Goal: Task Accomplishment & Management: Use online tool/utility

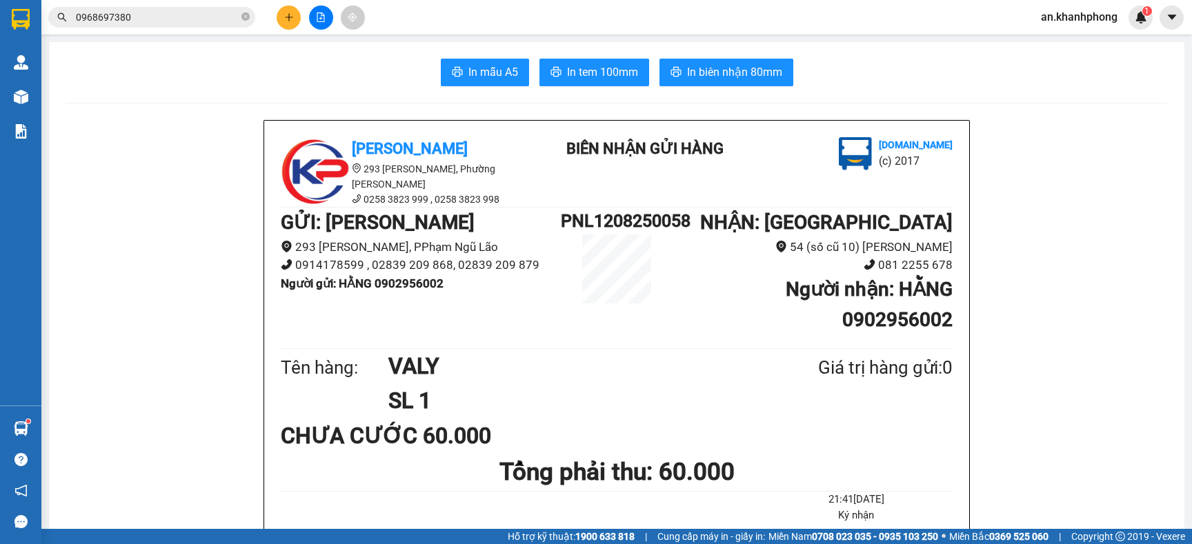
click at [289, 16] on icon "plus" at bounding box center [289, 17] width 10 height 10
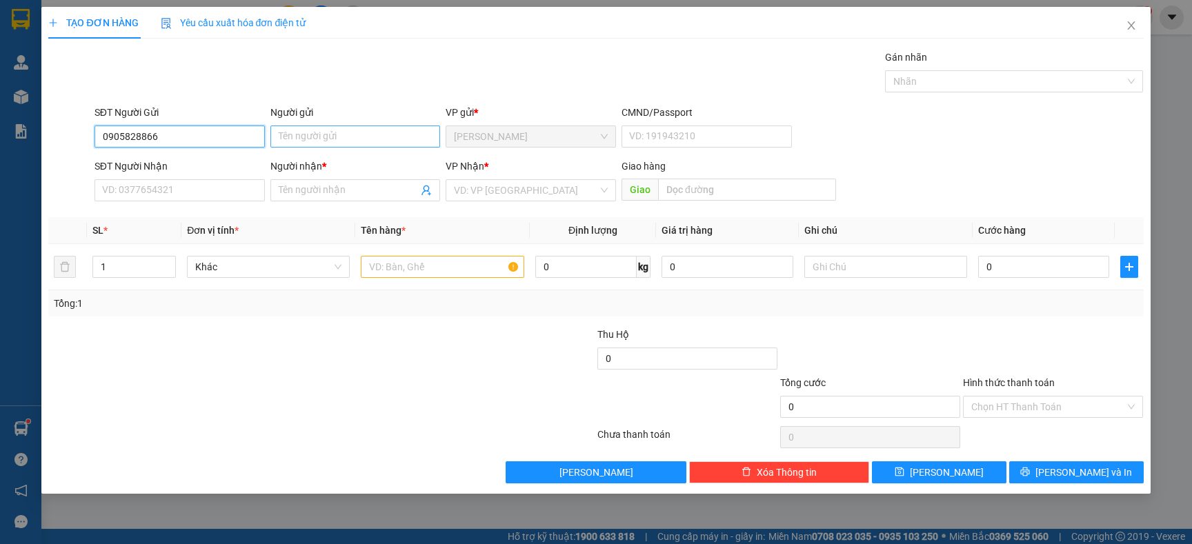
type input "0905828866"
click at [322, 142] on input "Người gửi" at bounding box center [355, 137] width 170 height 22
type input "H"
drag, startPoint x: 177, startPoint y: 144, endPoint x: 81, endPoint y: 149, distance: 95.3
click at [81, 149] on div "SĐT Người Gửi 0905828866 0905828866 Người gửi Tên người gửi VP gửi * [PERSON_NA…" at bounding box center [595, 129] width 1097 height 48
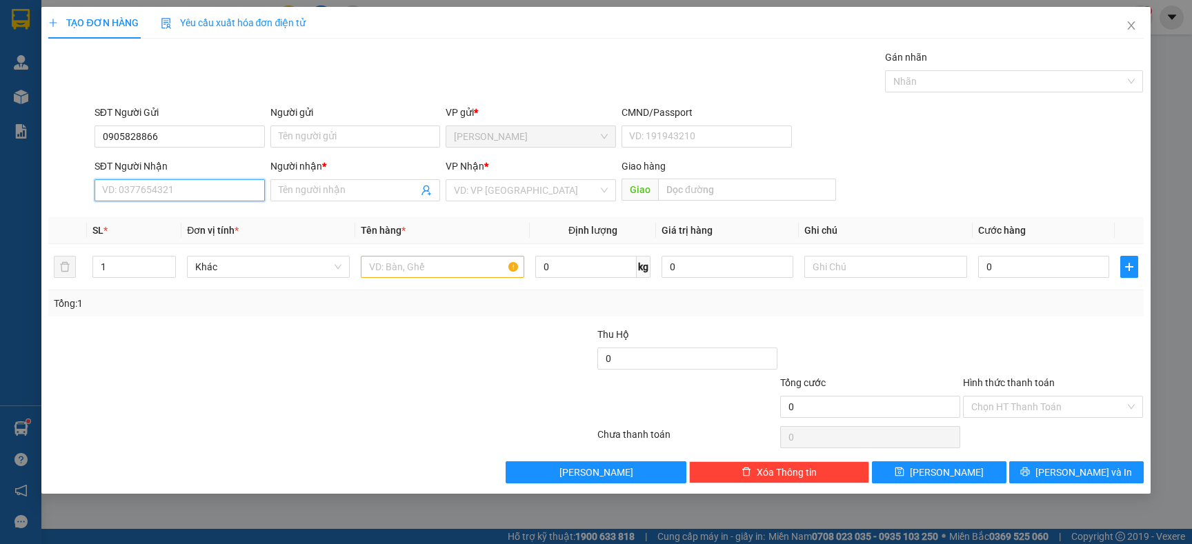
paste input "0905828866"
type input "0905828866"
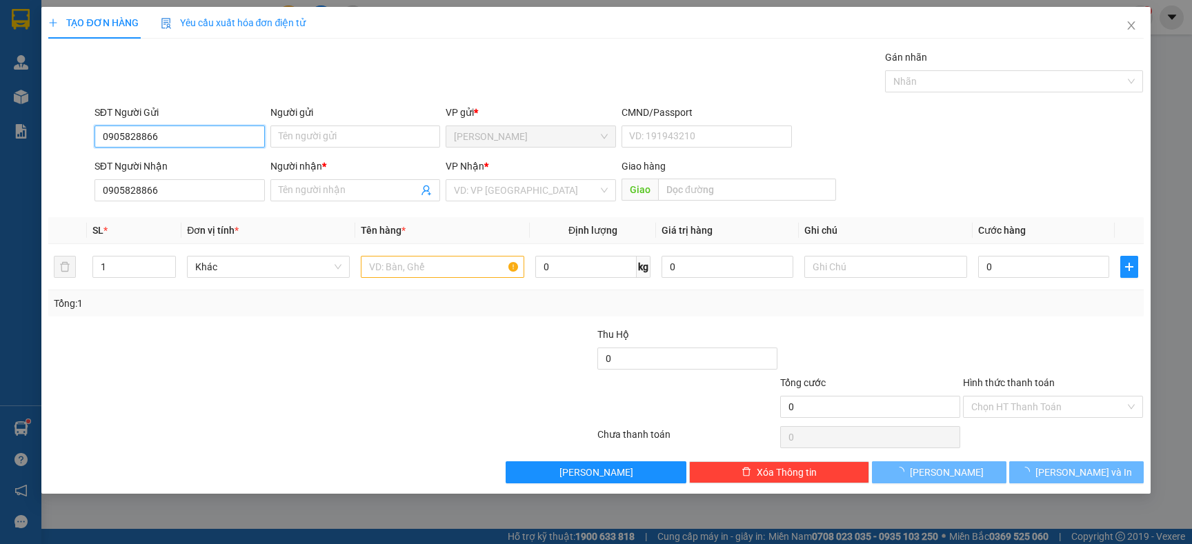
click at [193, 138] on input "0905828866" at bounding box center [179, 137] width 170 height 22
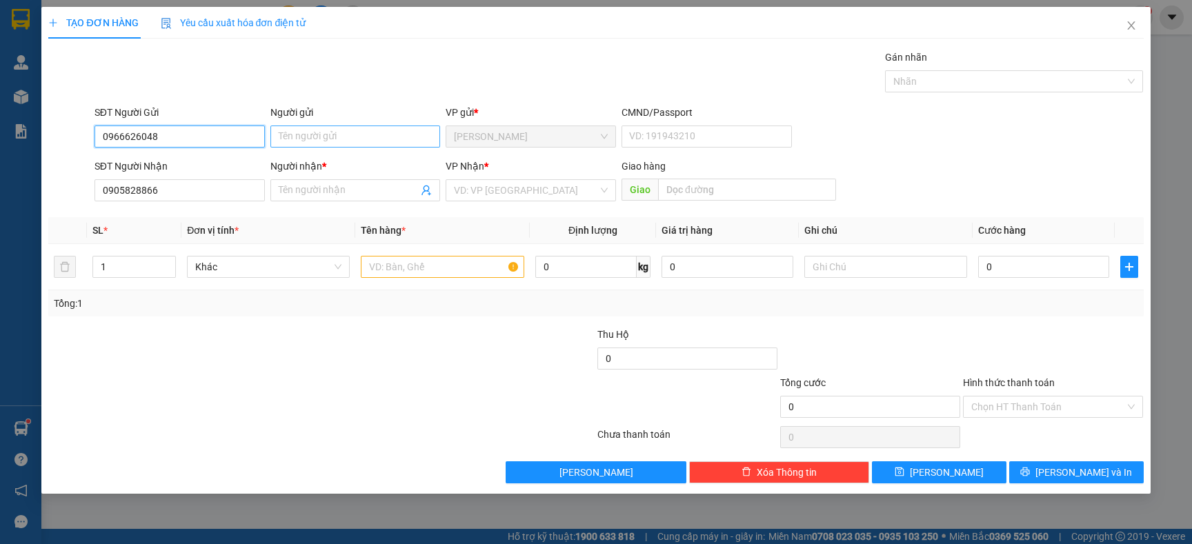
type input "0966626048"
click at [334, 134] on input "Người gửi" at bounding box center [355, 137] width 170 height 22
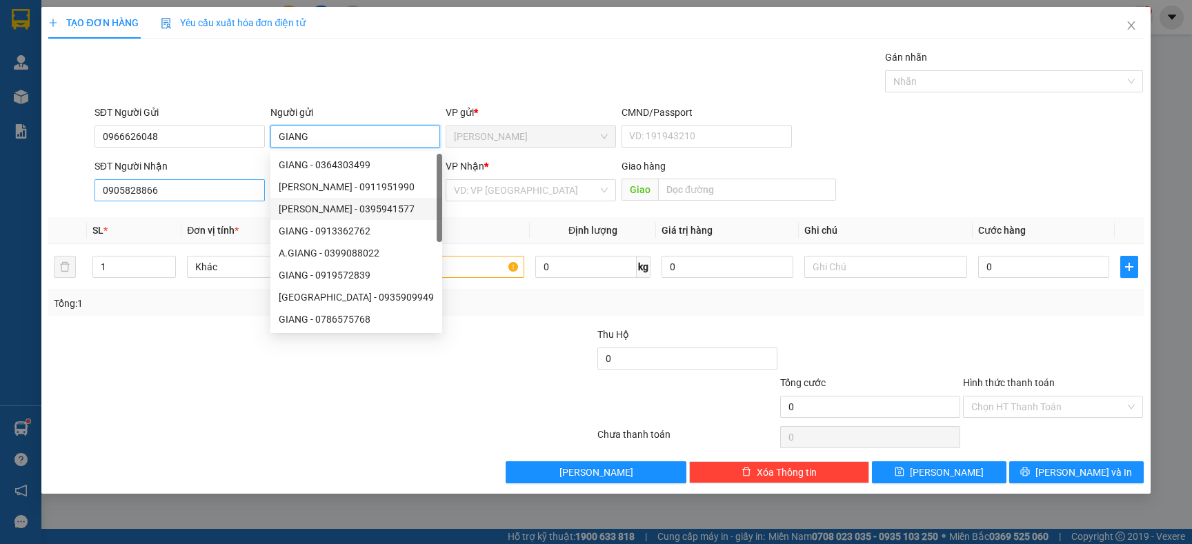
type input "GIANG"
click at [195, 197] on input "0905828866" at bounding box center [179, 190] width 170 height 22
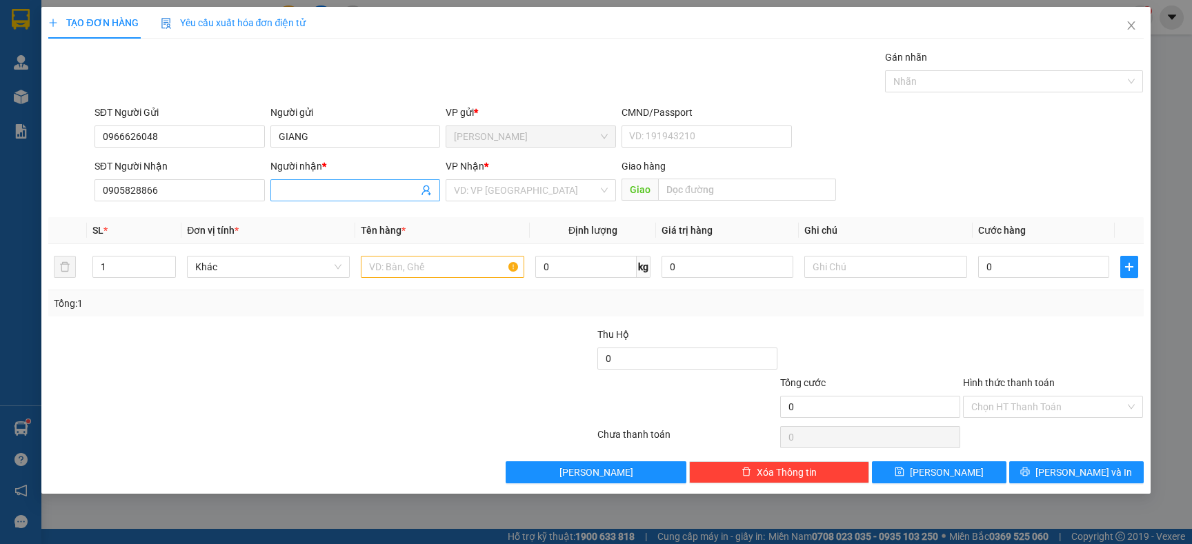
click at [326, 188] on input "Người nhận *" at bounding box center [349, 190] width 140 height 15
click at [323, 191] on input "[PERSON_NAME]" at bounding box center [349, 190] width 140 height 15
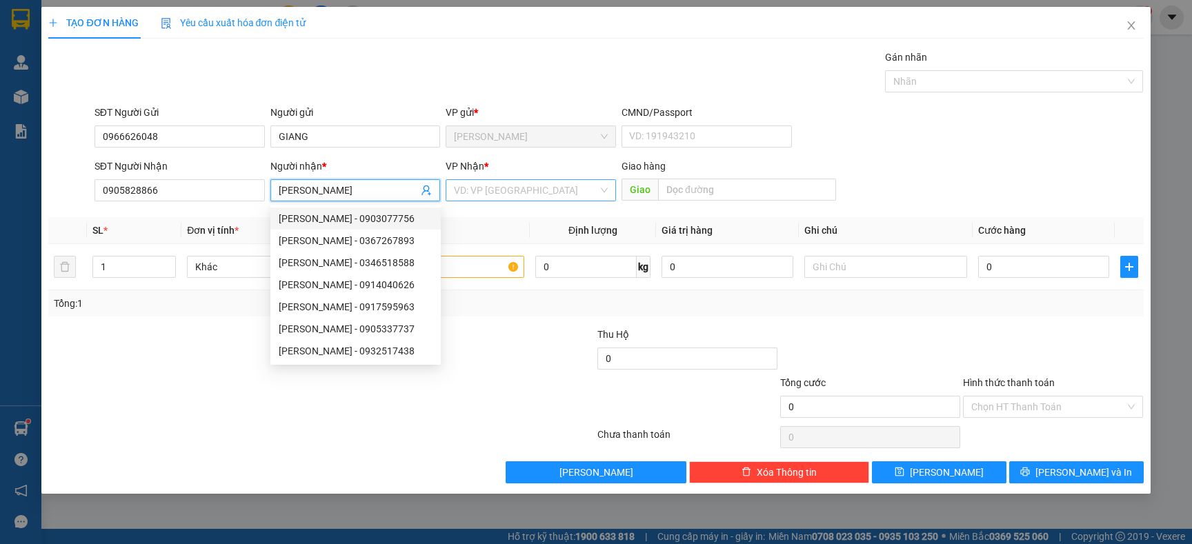
type input "[PERSON_NAME]"
click at [519, 184] on input "search" at bounding box center [526, 190] width 144 height 21
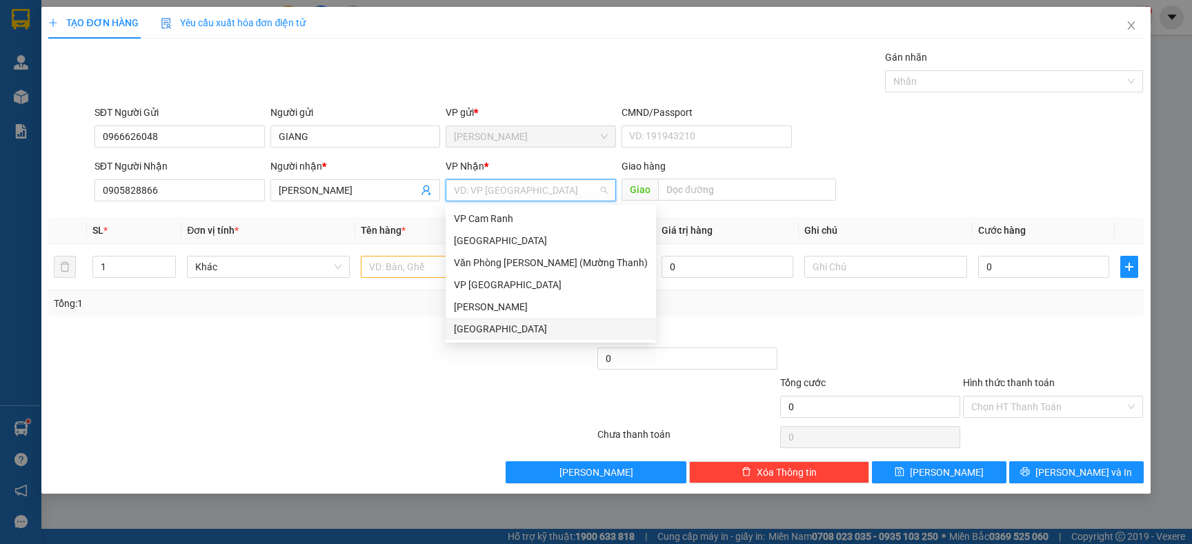
click at [525, 321] on div "[GEOGRAPHIC_DATA]" at bounding box center [551, 328] width 194 height 15
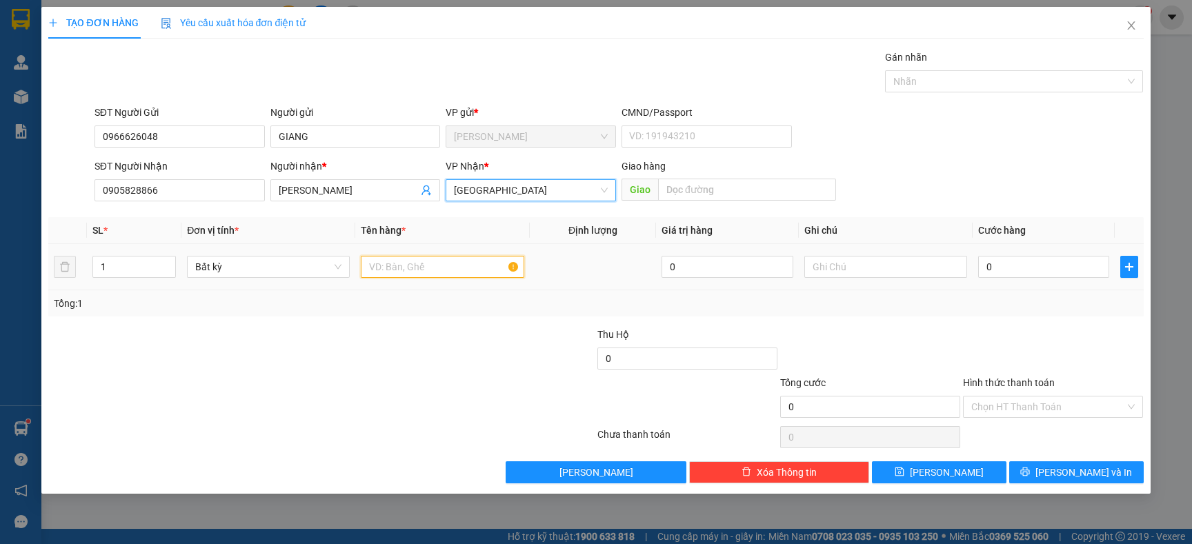
drag, startPoint x: 431, startPoint y: 256, endPoint x: 416, endPoint y: 275, distance: 24.6
click at [416, 274] on input "text" at bounding box center [442, 267] width 163 height 22
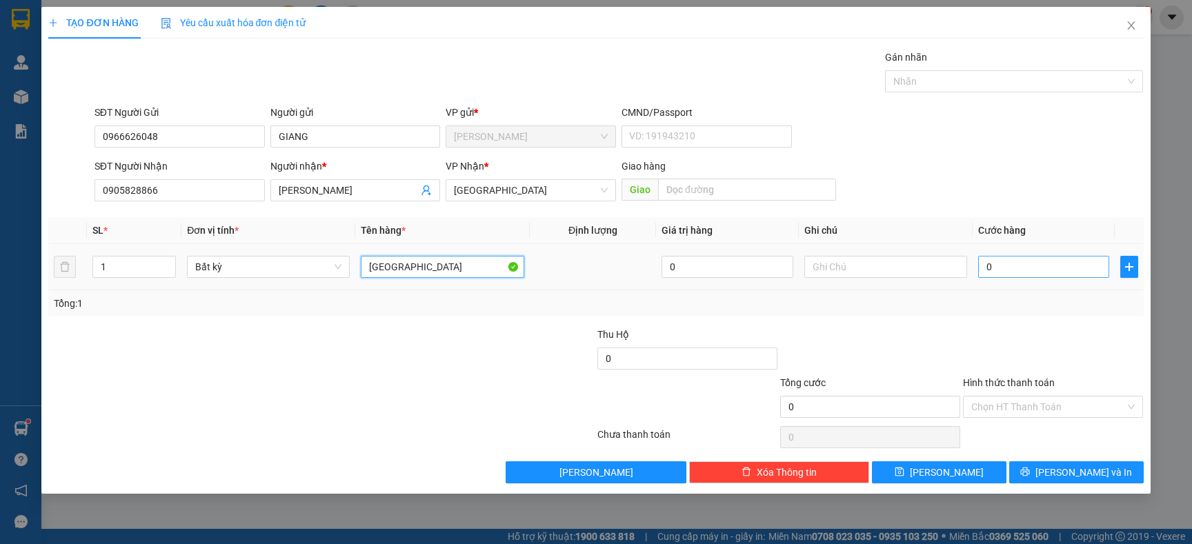
type input "[GEOGRAPHIC_DATA]"
click at [1034, 277] on input "0" at bounding box center [1043, 267] width 131 height 22
click at [1005, 266] on input "0" at bounding box center [1043, 267] width 131 height 22
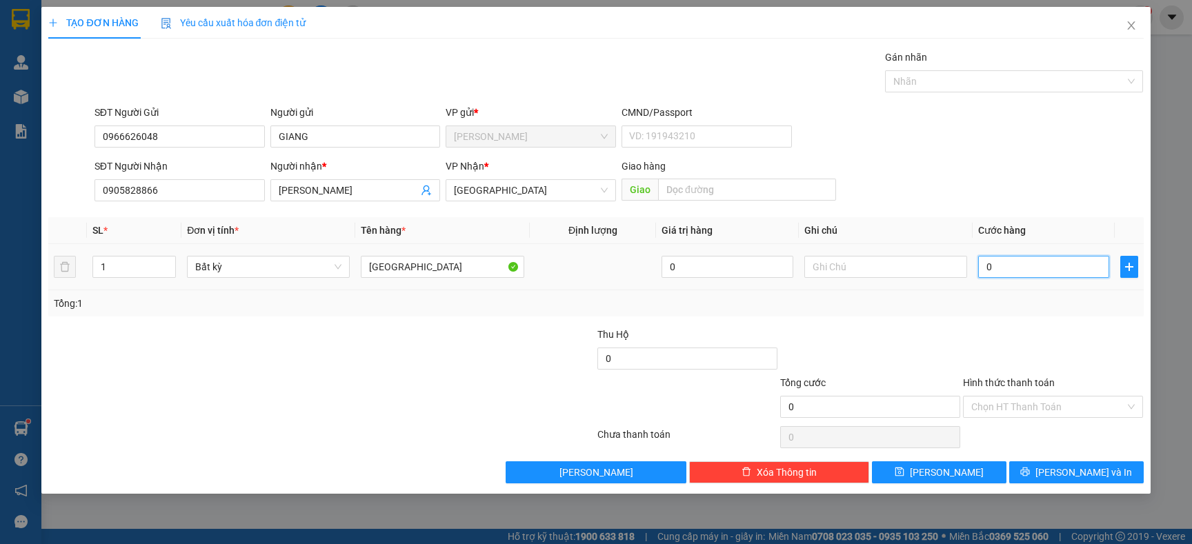
click at [1005, 266] on input "0" at bounding box center [1043, 267] width 131 height 22
click at [900, 266] on input "text" at bounding box center [885, 267] width 163 height 22
type input "GTN TỰ THU"
click at [1048, 272] on input "0" at bounding box center [1043, 267] width 131 height 22
type input "8"
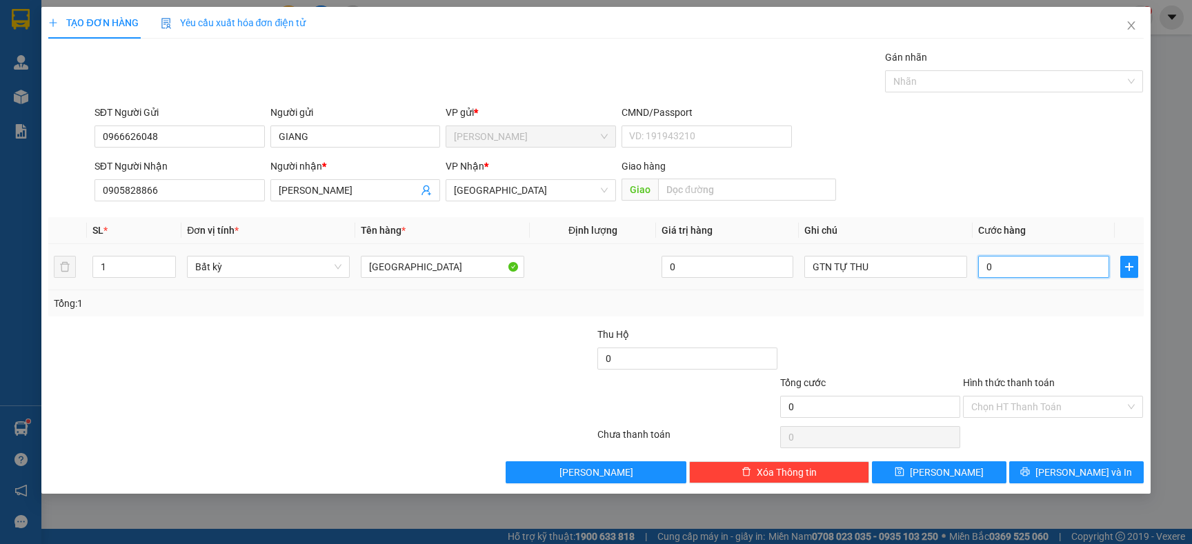
type input "8"
type input "80"
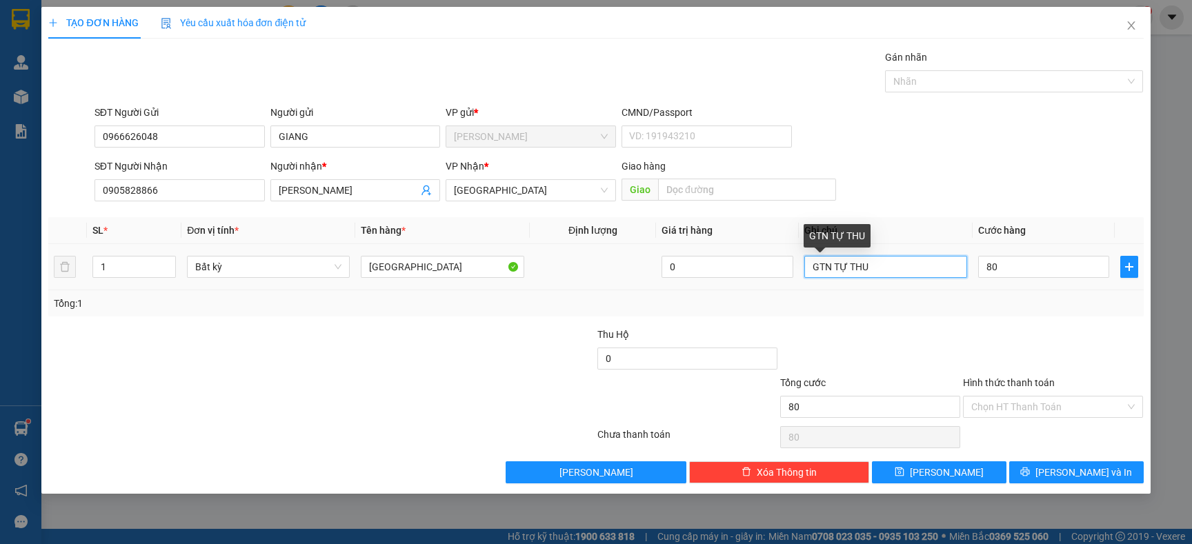
type input "80.000"
click at [897, 268] on input "GTN TỰ THU" at bounding box center [885, 267] width 163 height 22
type input "GTN ĐÃ CƯỚC"
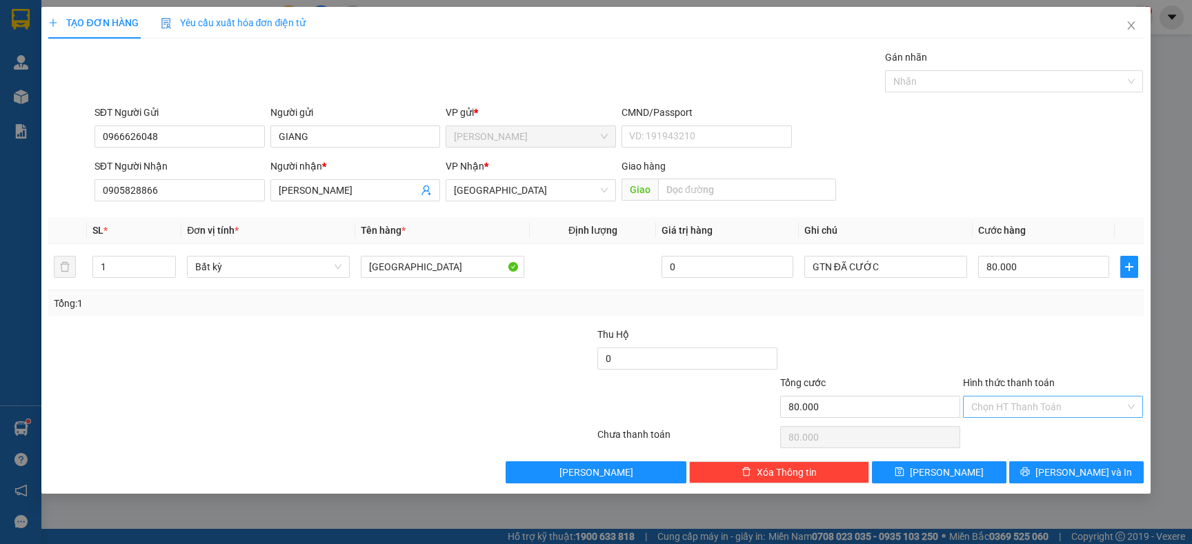
click at [1037, 399] on input "Hình thức thanh toán" at bounding box center [1048, 407] width 154 height 21
click at [1020, 432] on div "Tại văn phòng" at bounding box center [1052, 435] width 163 height 15
type input "0"
click at [1059, 477] on button "[PERSON_NAME] và In" at bounding box center [1076, 472] width 134 height 22
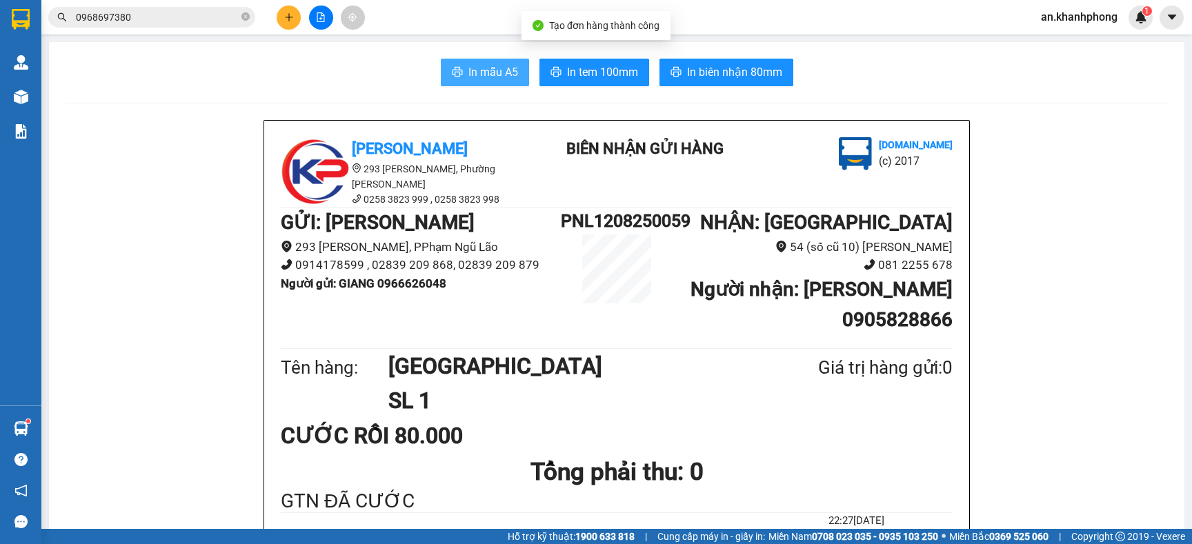
click at [472, 72] on span "In mẫu A5" at bounding box center [493, 71] width 50 height 17
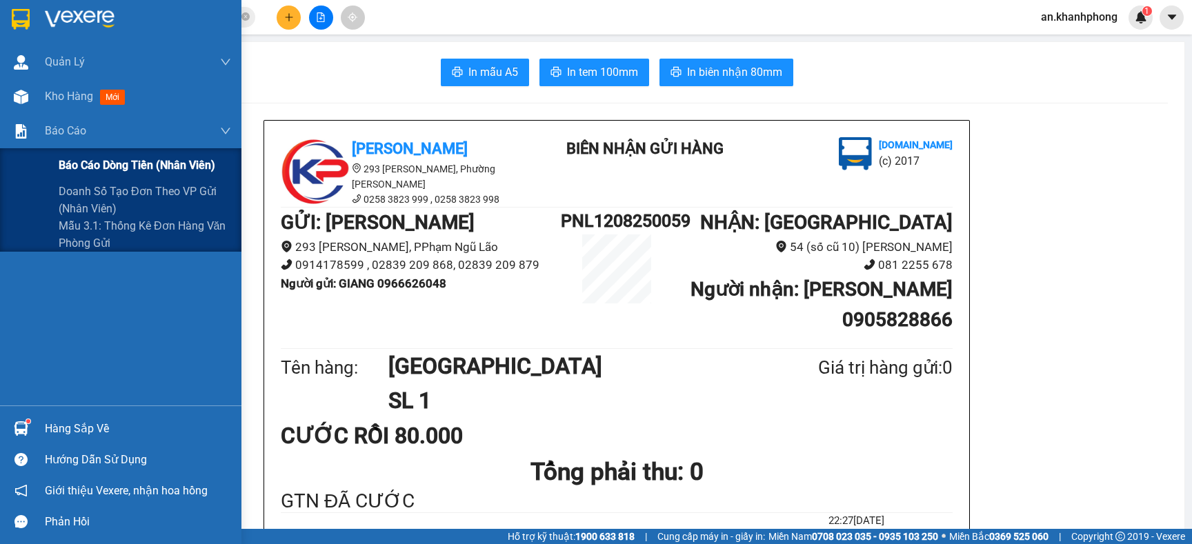
click at [99, 161] on span "Báo cáo dòng tiền (nhân viên)" at bounding box center [137, 165] width 157 height 17
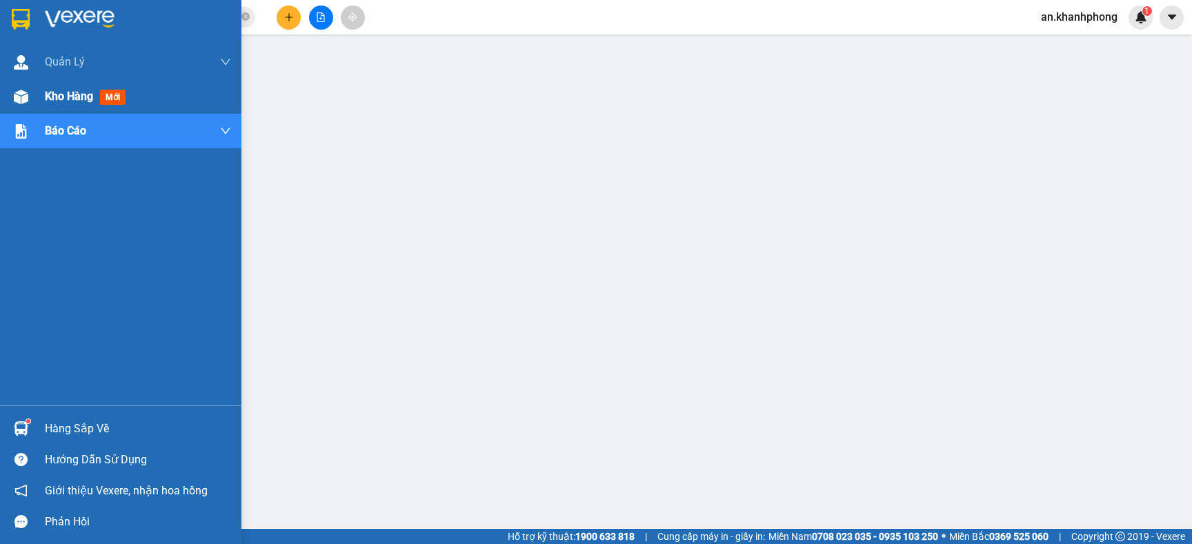
click at [57, 97] on span "Kho hàng" at bounding box center [69, 96] width 48 height 13
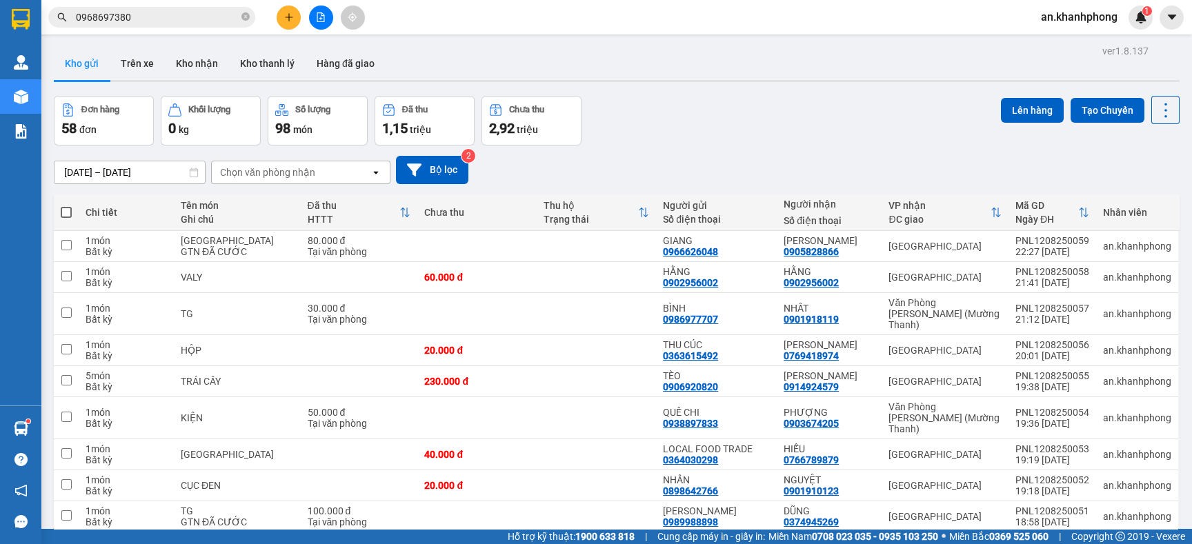
click at [121, 170] on input "[DATE] – [DATE]" at bounding box center [129, 172] width 150 height 22
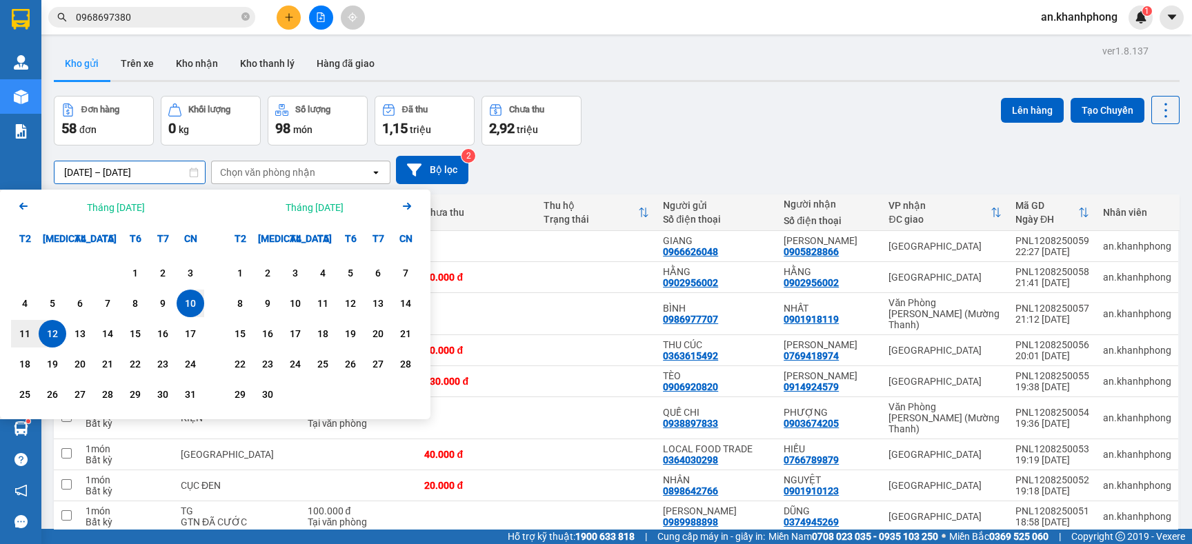
click at [48, 333] on div "12" at bounding box center [52, 334] width 19 height 17
click at [49, 333] on div "12" at bounding box center [52, 334] width 19 height 17
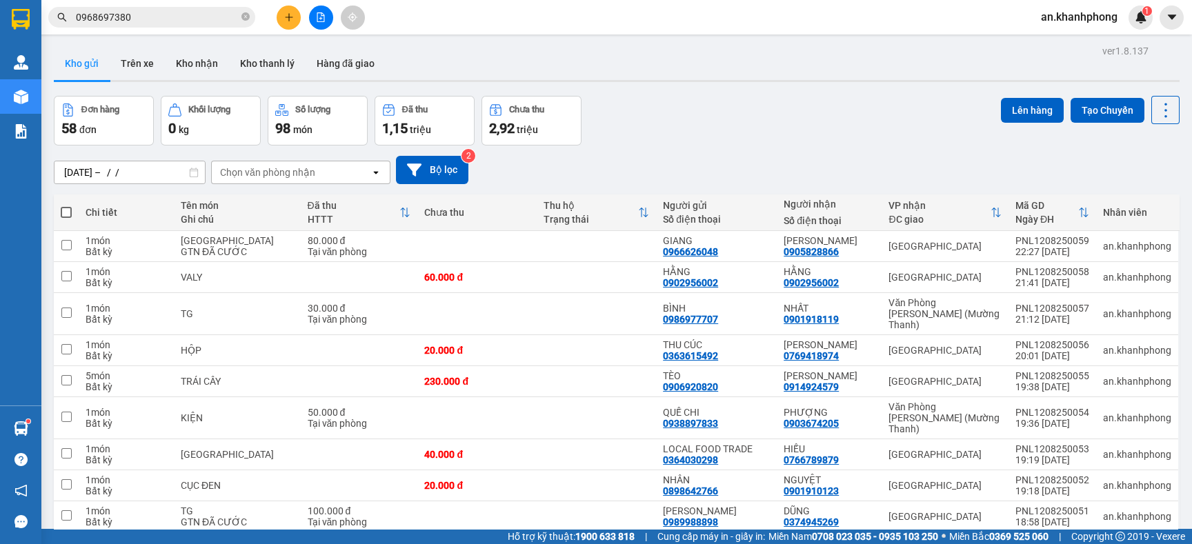
type input "[DATE] – [DATE]"
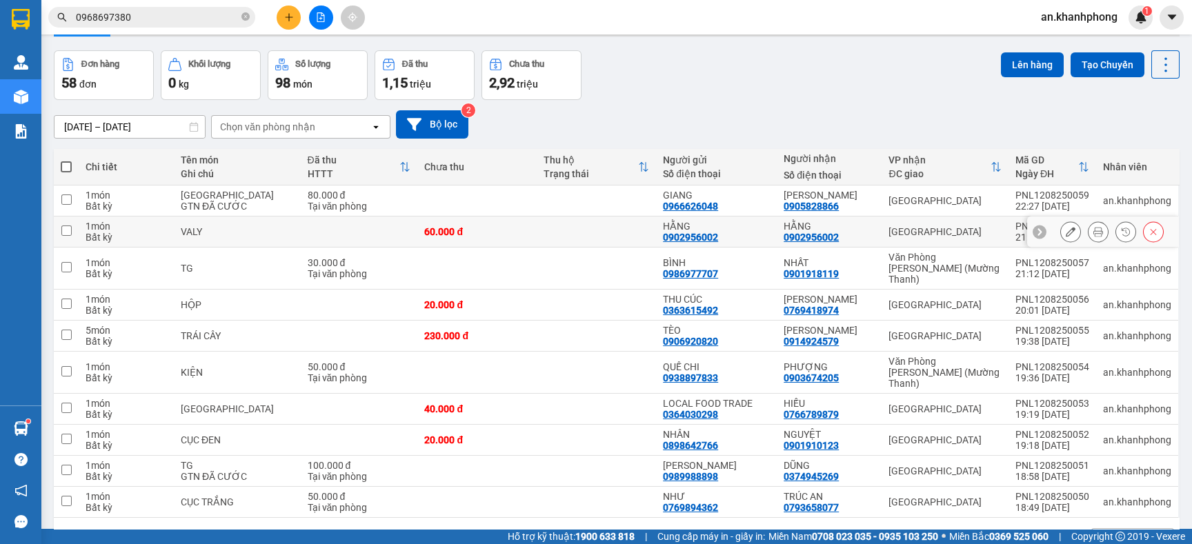
scroll to position [70, 0]
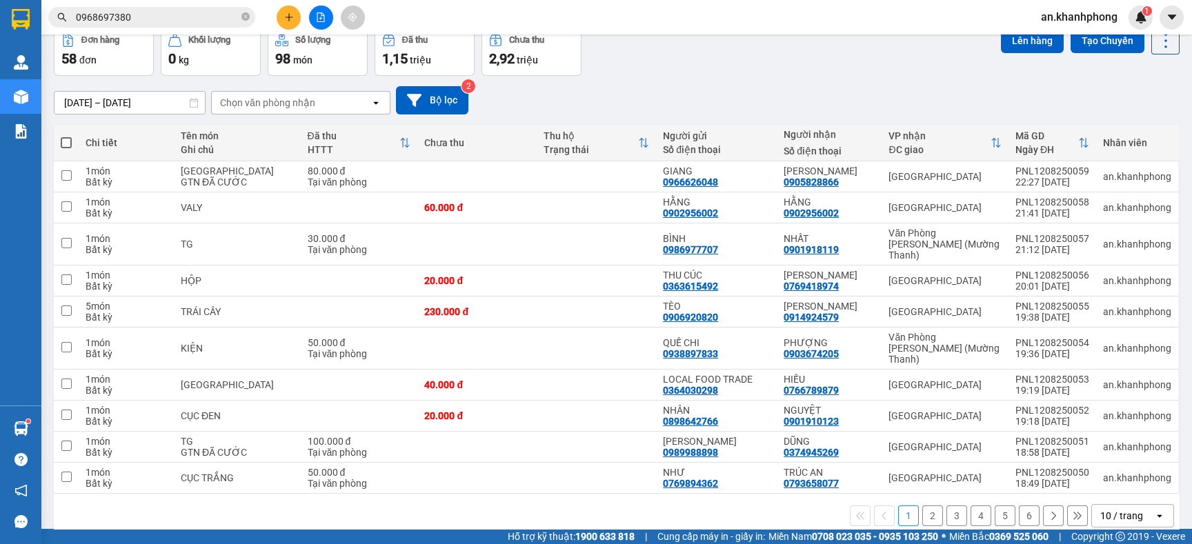
click at [1100, 509] on div "10 / trang" at bounding box center [1121, 516] width 43 height 14
click at [1111, 465] on span "100 / trang" at bounding box center [1109, 466] width 50 height 14
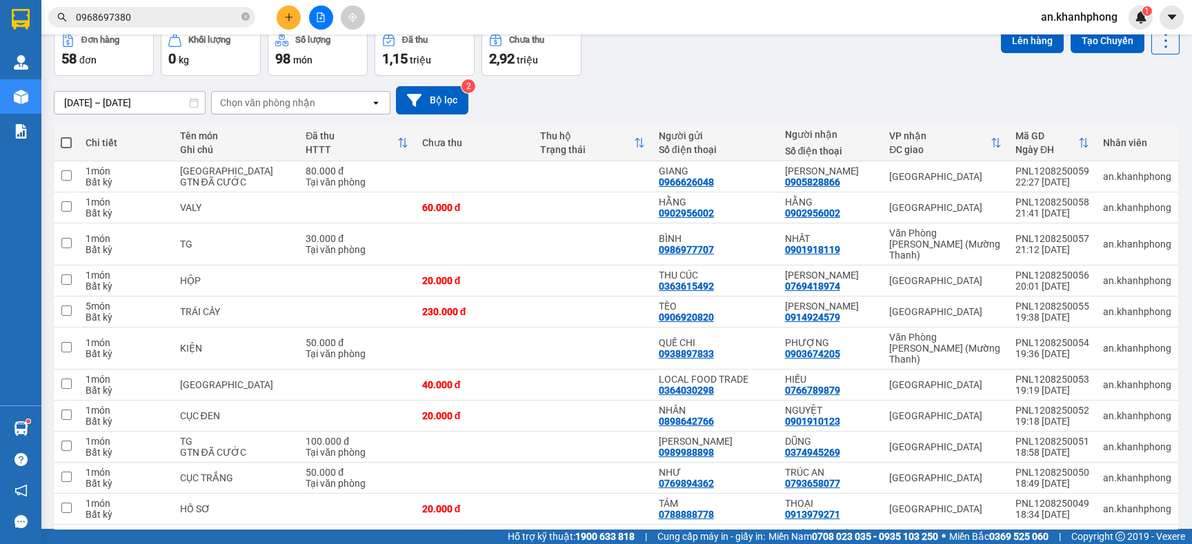
click at [67, 141] on span at bounding box center [66, 142] width 11 height 11
click at [66, 136] on input "checkbox" at bounding box center [66, 136] width 0 height 0
checkbox input "true"
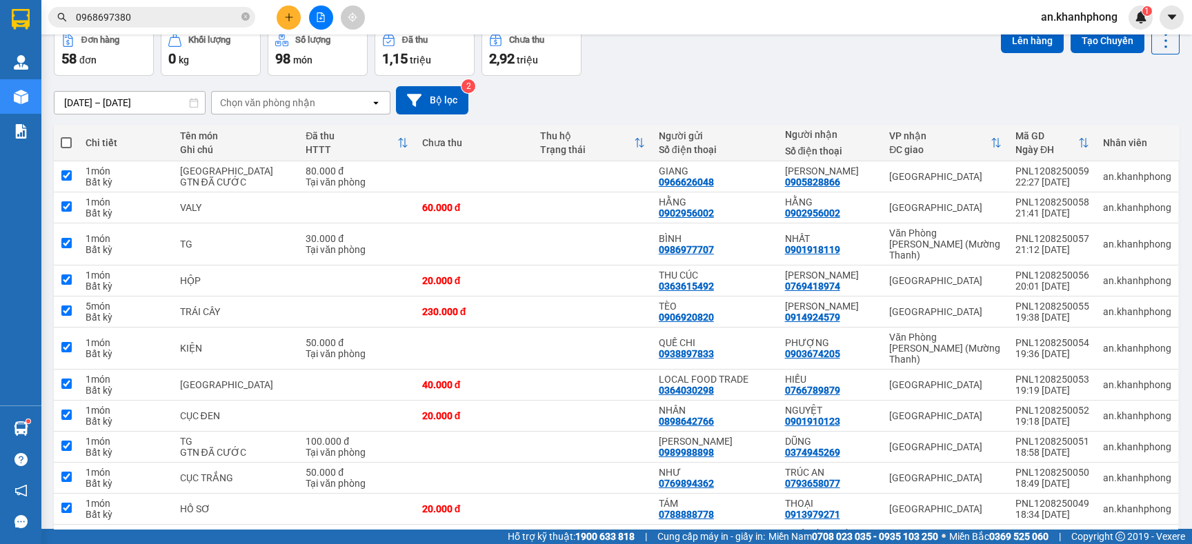
checkbox input "true"
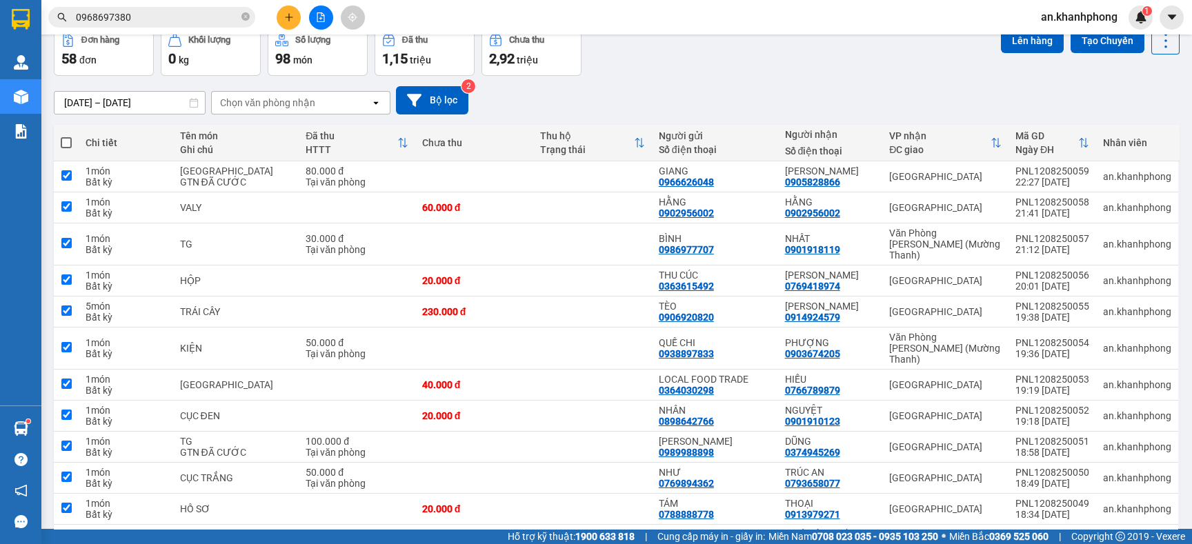
checkbox input "true"
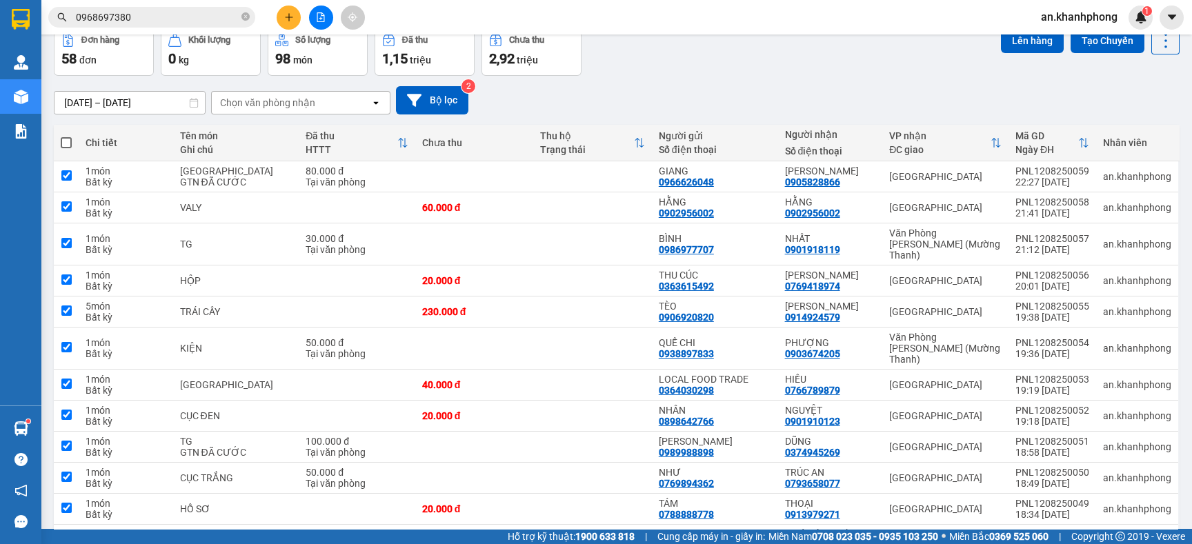
checkbox input "true"
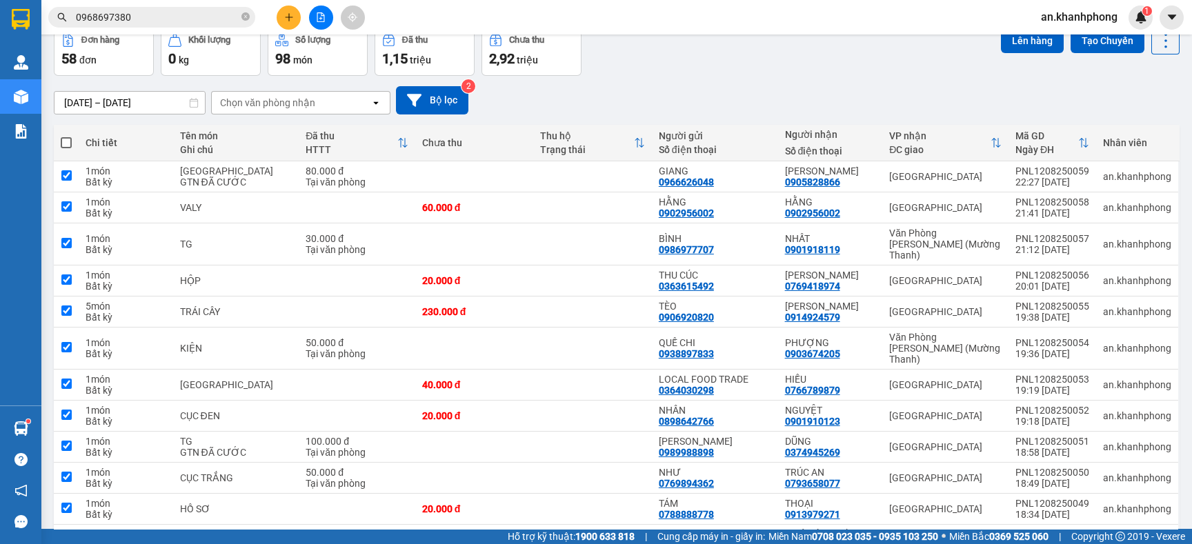
checkbox input "true"
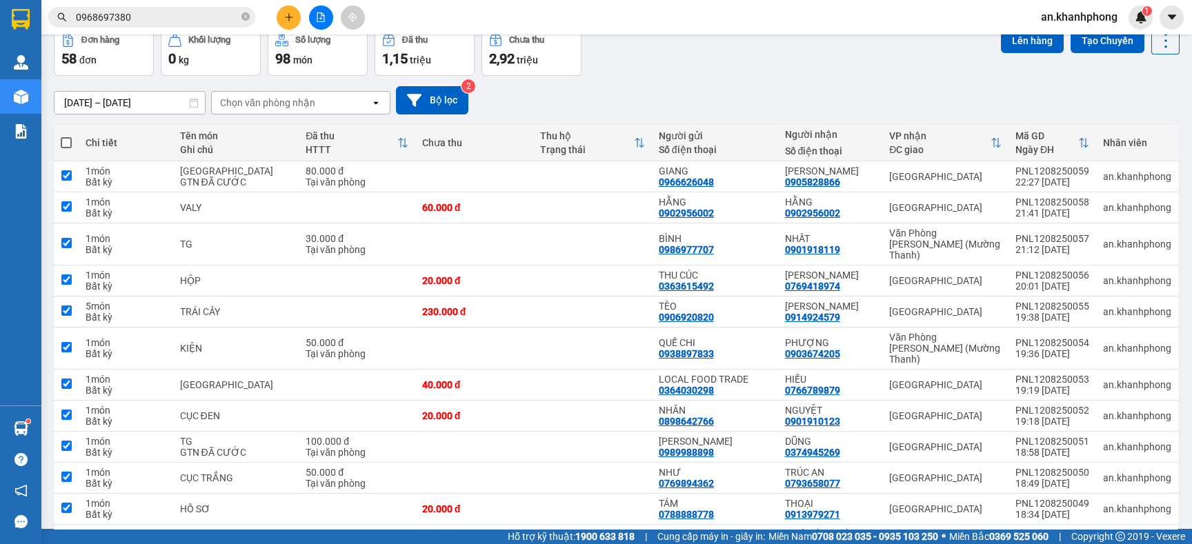
checkbox input "true"
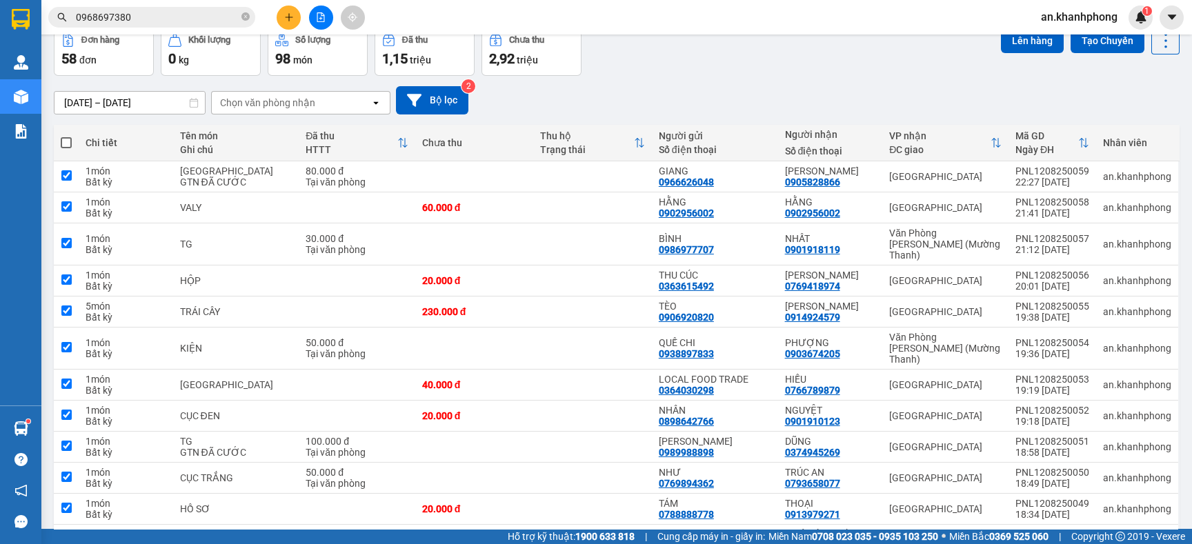
checkbox input "true"
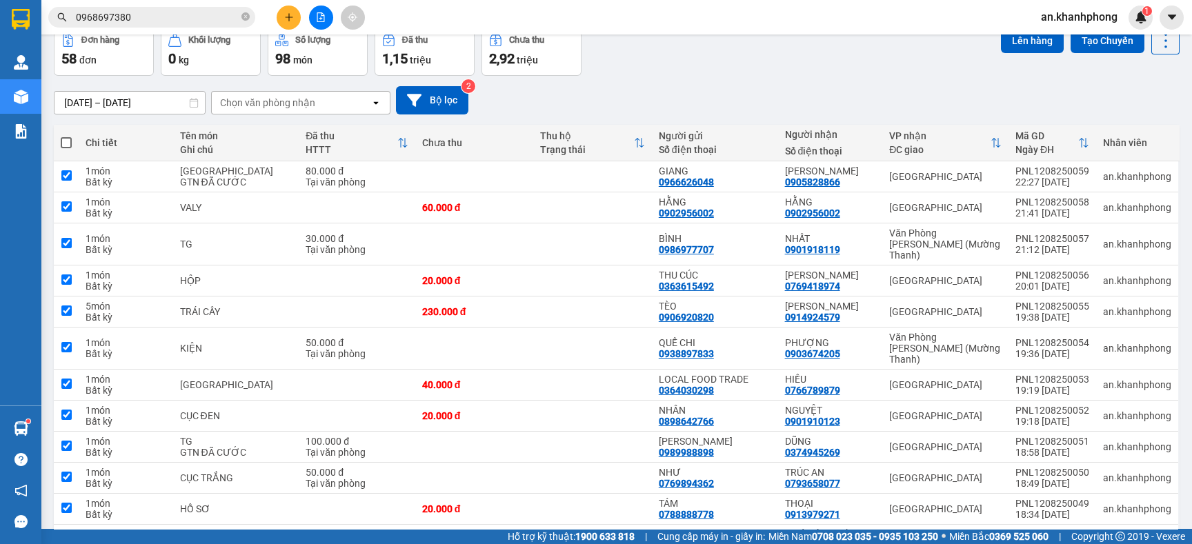
checkbox input "true"
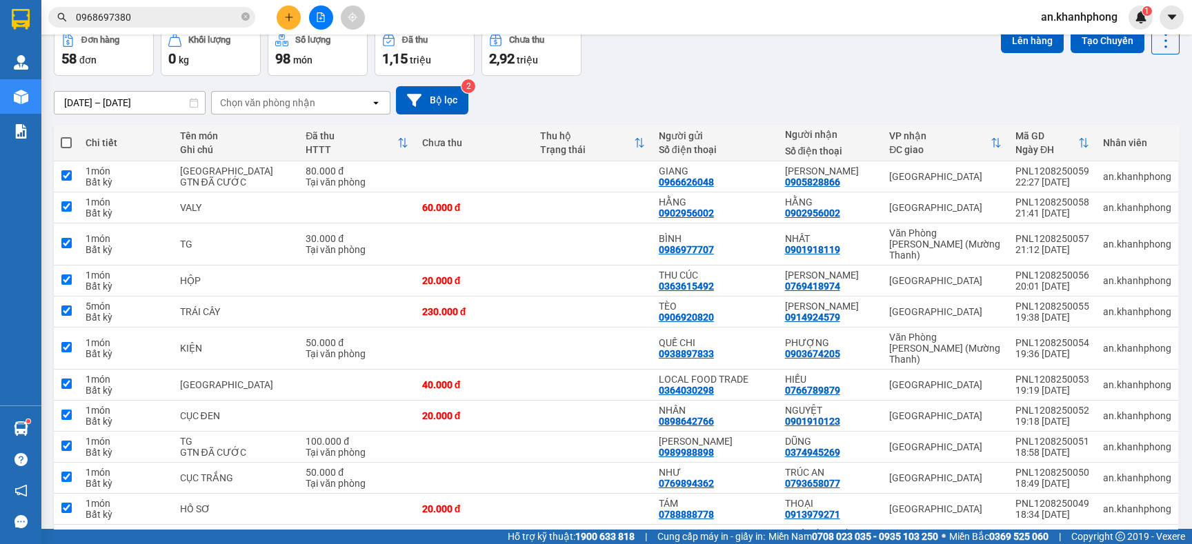
checkbox input "true"
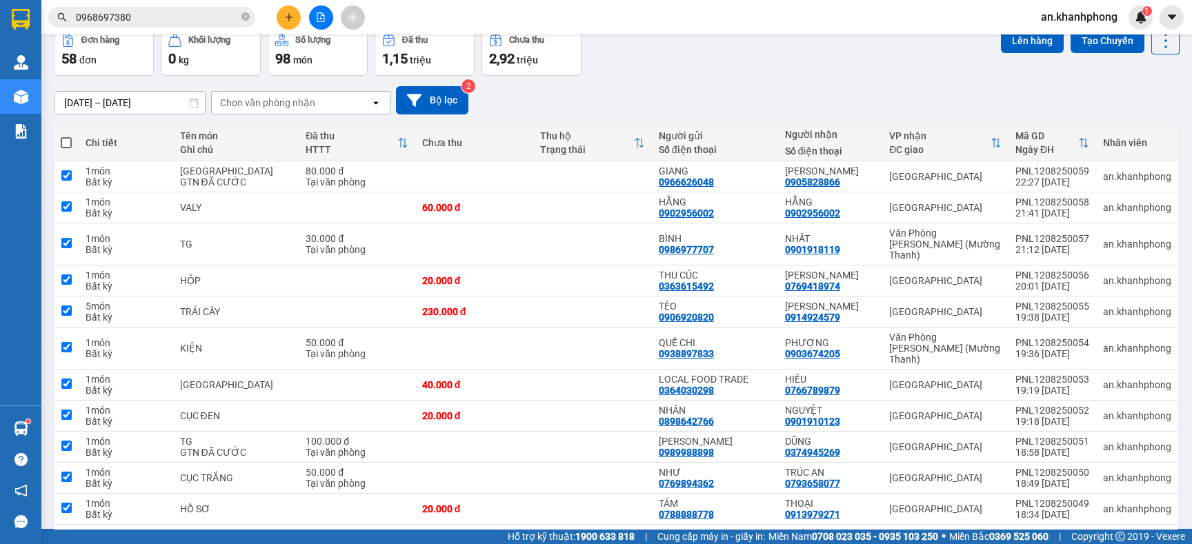
checkbox input "true"
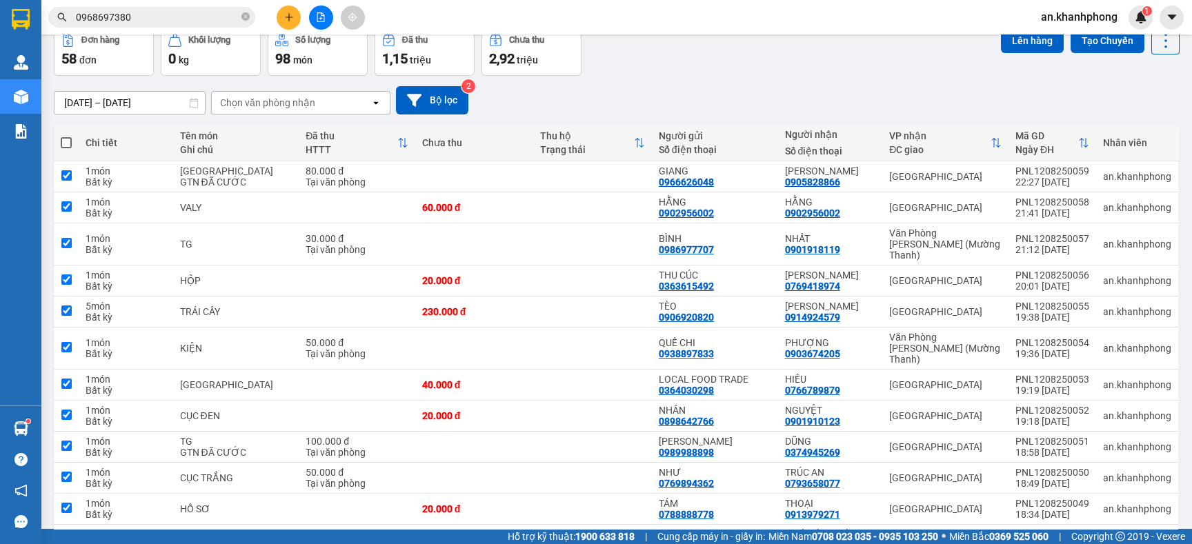
checkbox input "true"
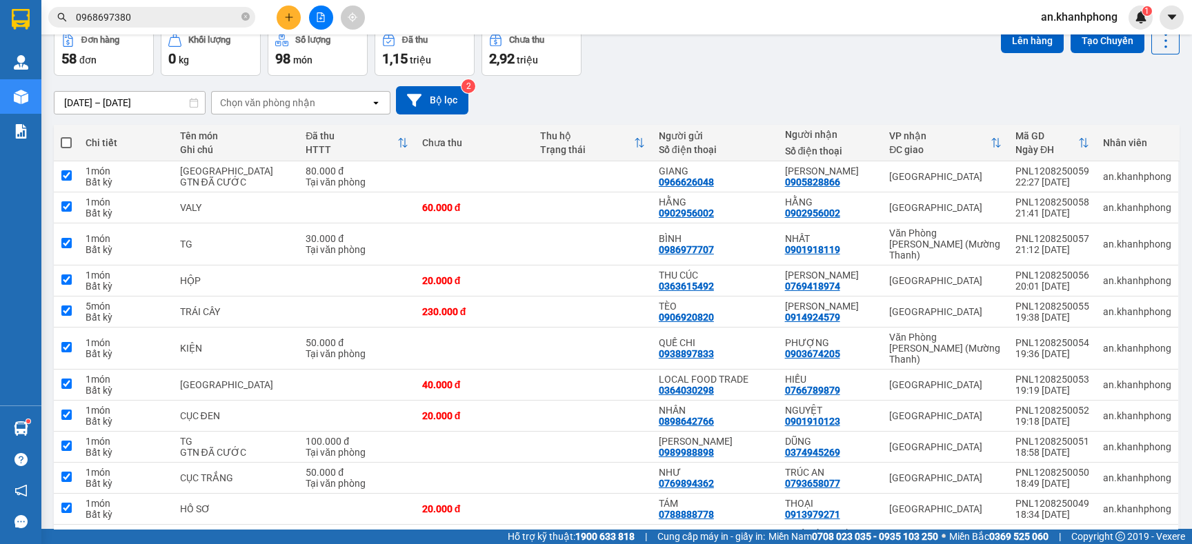
checkbox input "true"
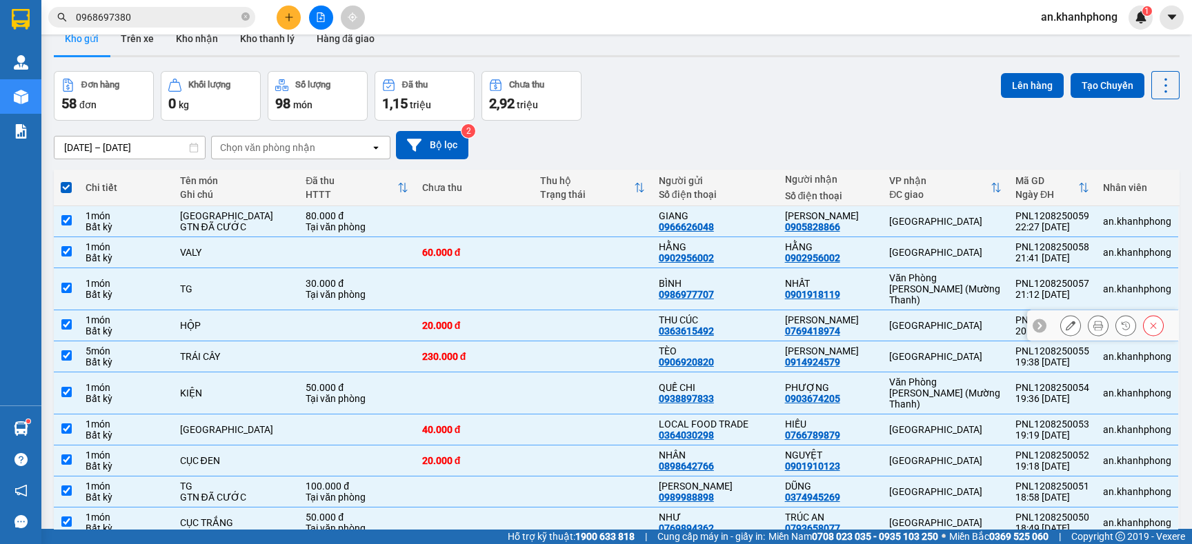
scroll to position [0, 0]
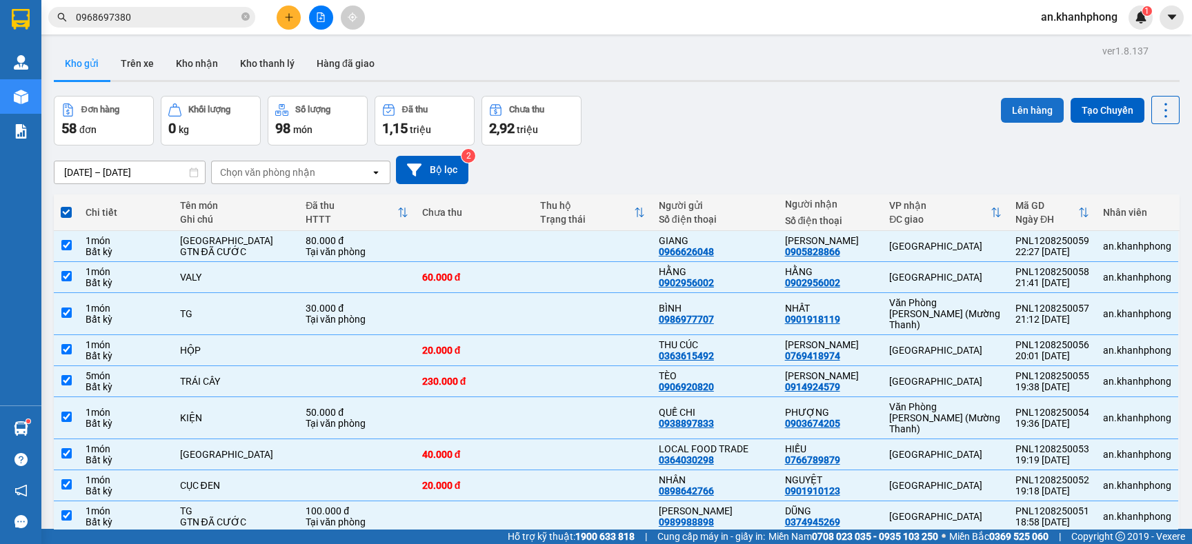
click at [1012, 108] on button "Lên hàng" at bounding box center [1032, 110] width 63 height 25
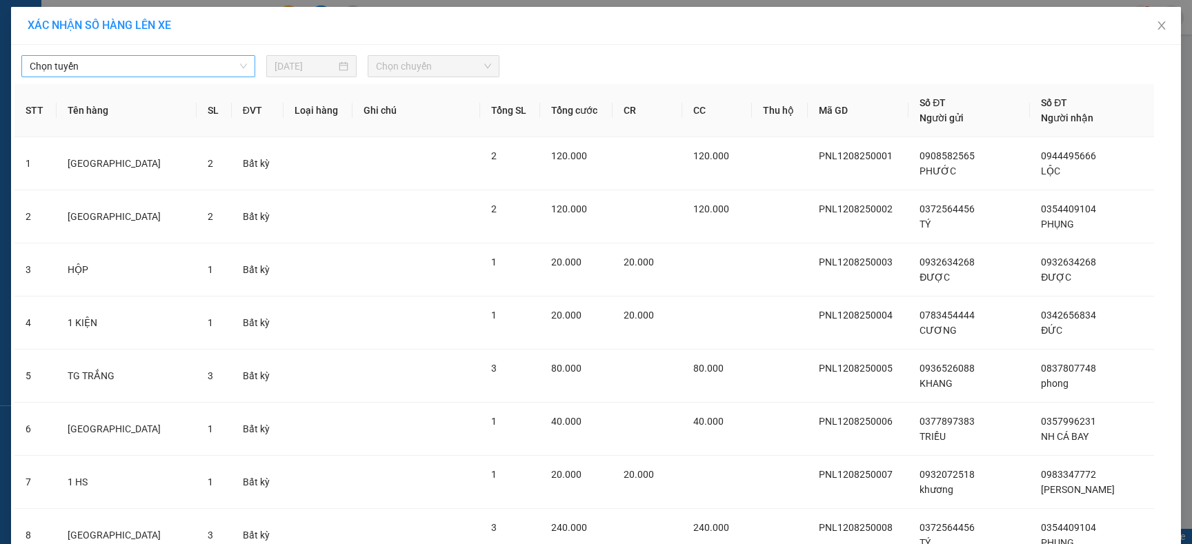
click at [181, 70] on span "Chọn tuyến" at bounding box center [138, 66] width 217 height 21
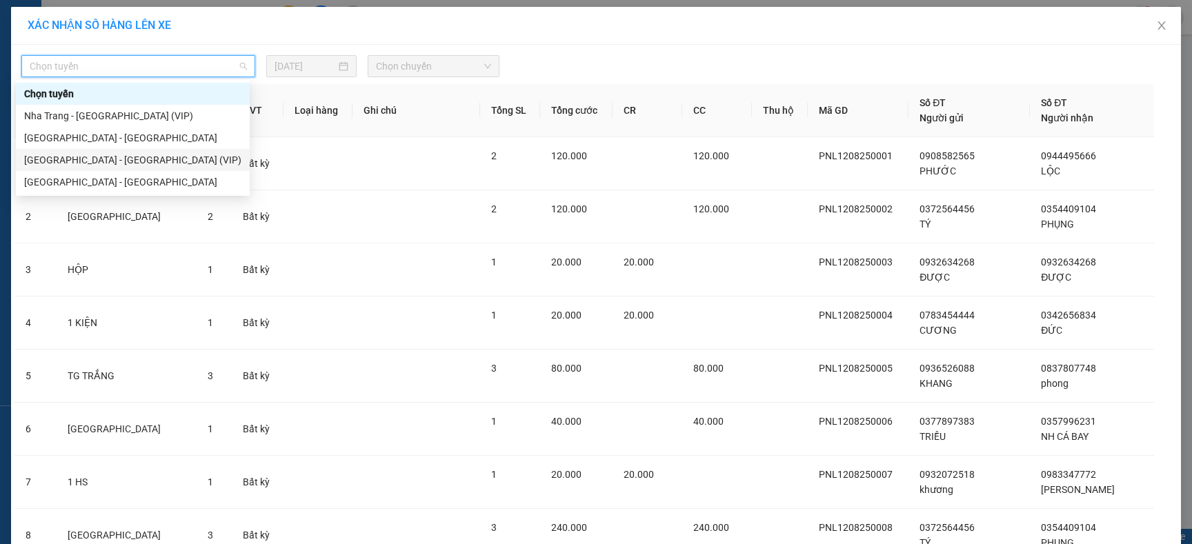
click at [113, 163] on div "[GEOGRAPHIC_DATA] - [GEOGRAPHIC_DATA] (VIP)" at bounding box center [132, 159] width 217 height 15
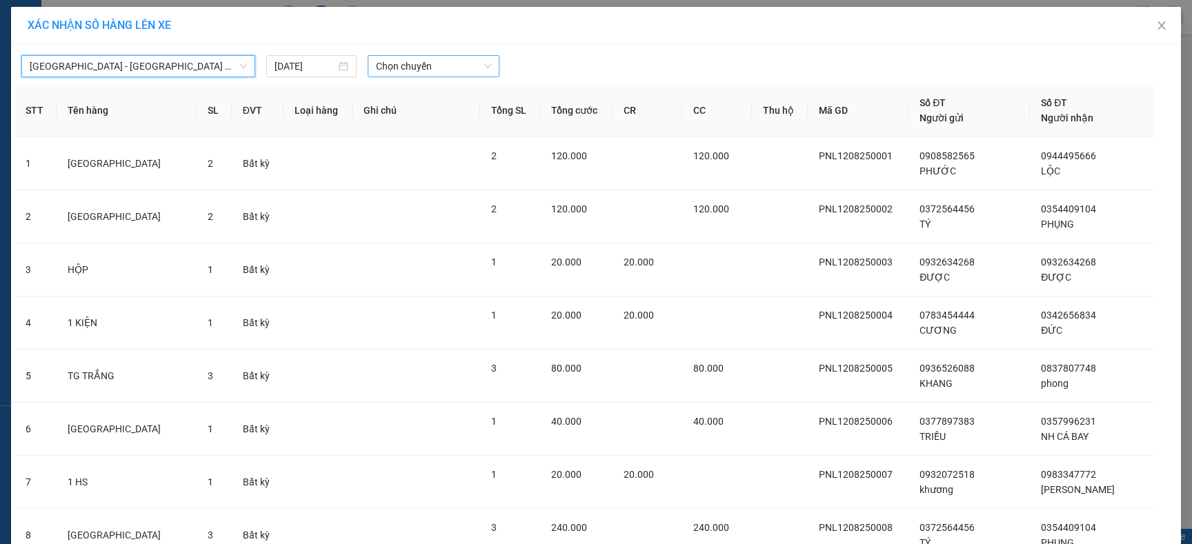
click at [464, 70] on span "Chọn chuyến" at bounding box center [433, 66] width 115 height 21
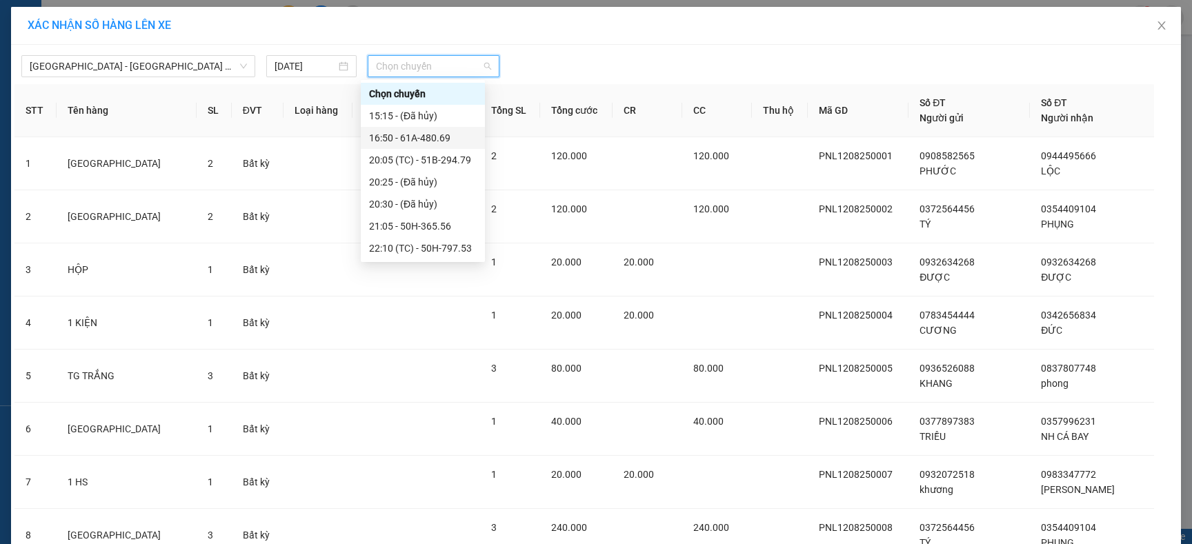
scroll to position [397, 0]
click at [430, 228] on div "23:40 - 61A-480.76" at bounding box center [423, 226] width 108 height 15
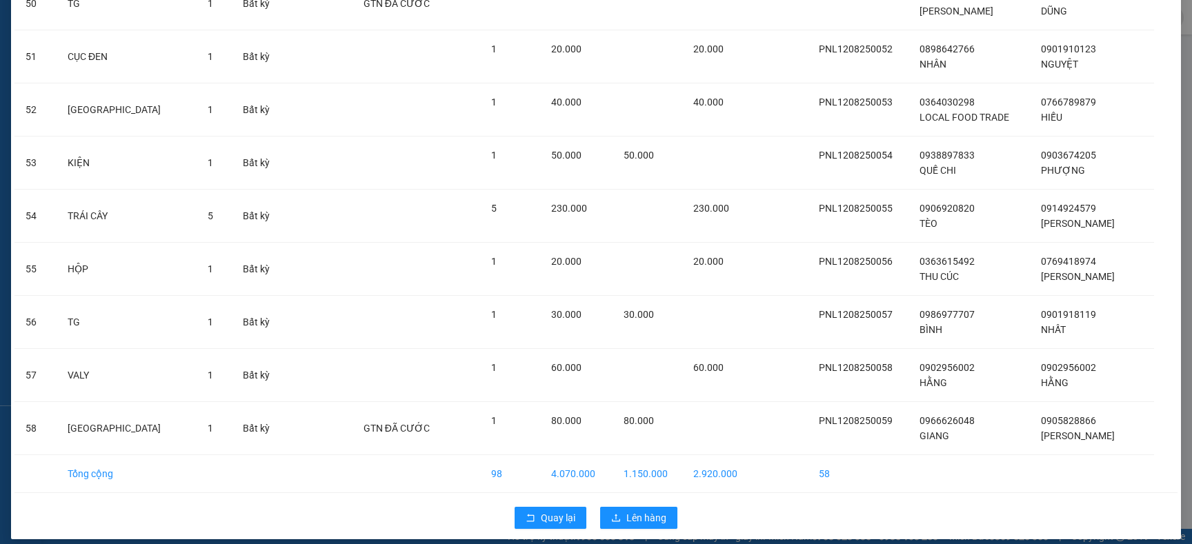
scroll to position [2811, 0]
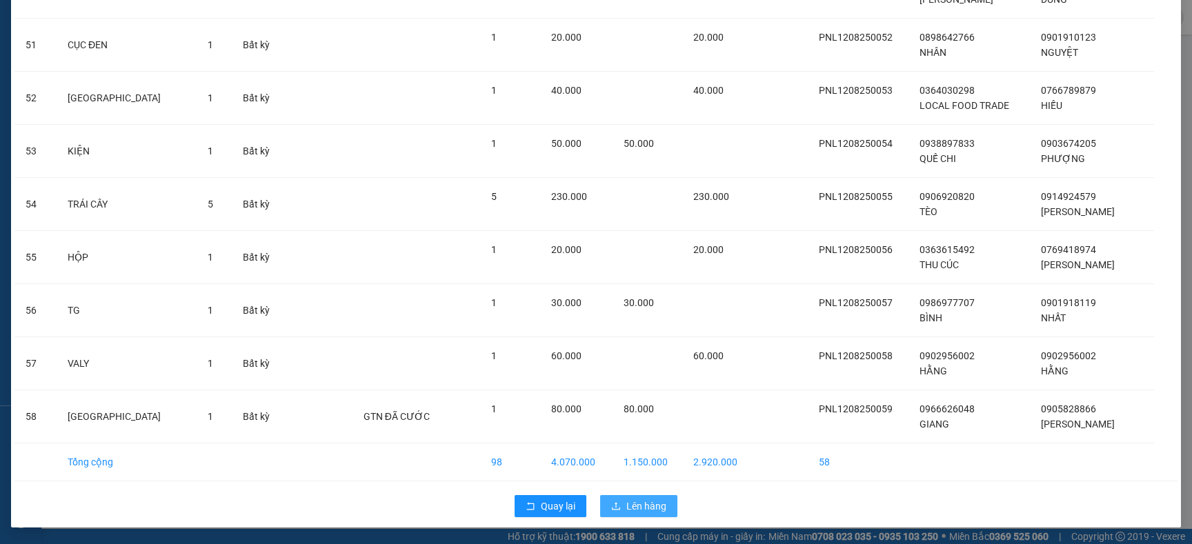
click at [626, 506] on span "Lên hàng" at bounding box center [646, 506] width 40 height 15
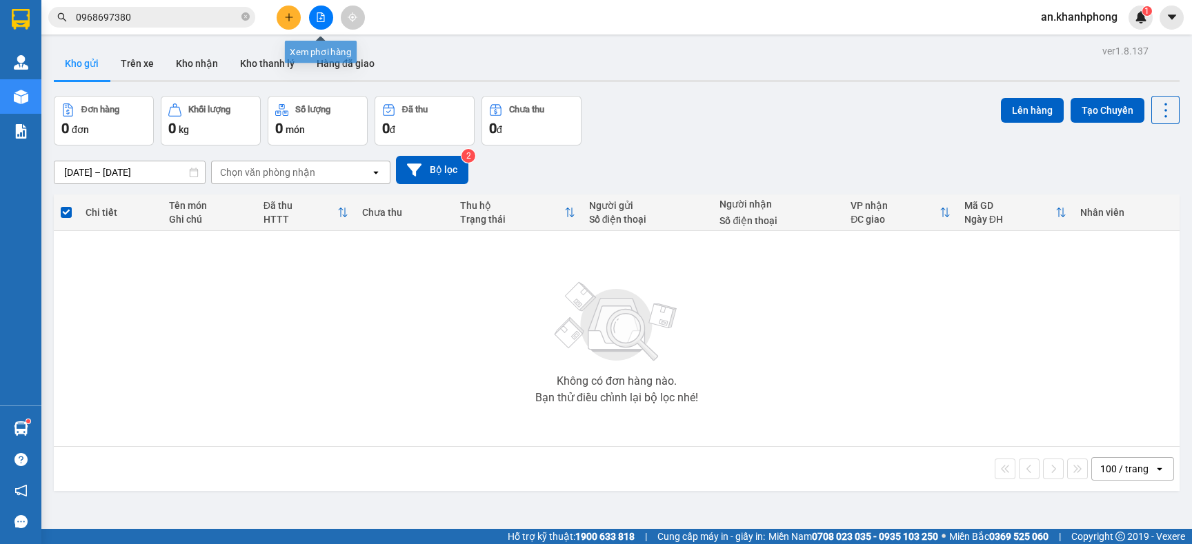
click at [323, 16] on icon "file-add" at bounding box center [321, 17] width 8 height 10
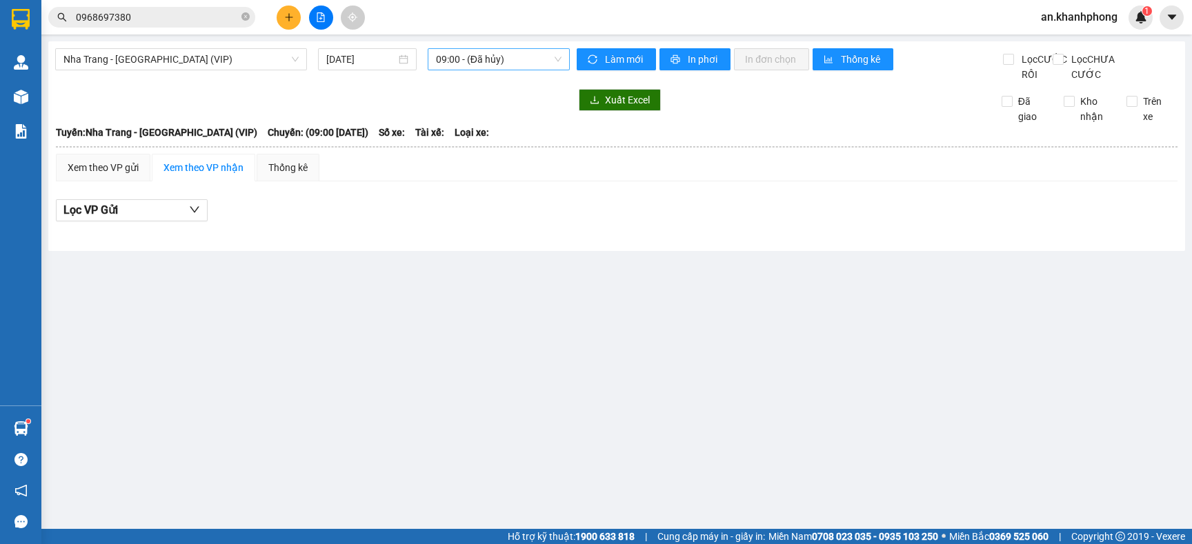
click at [539, 59] on span "09:00 - (Đã hủy)" at bounding box center [499, 59] width 126 height 21
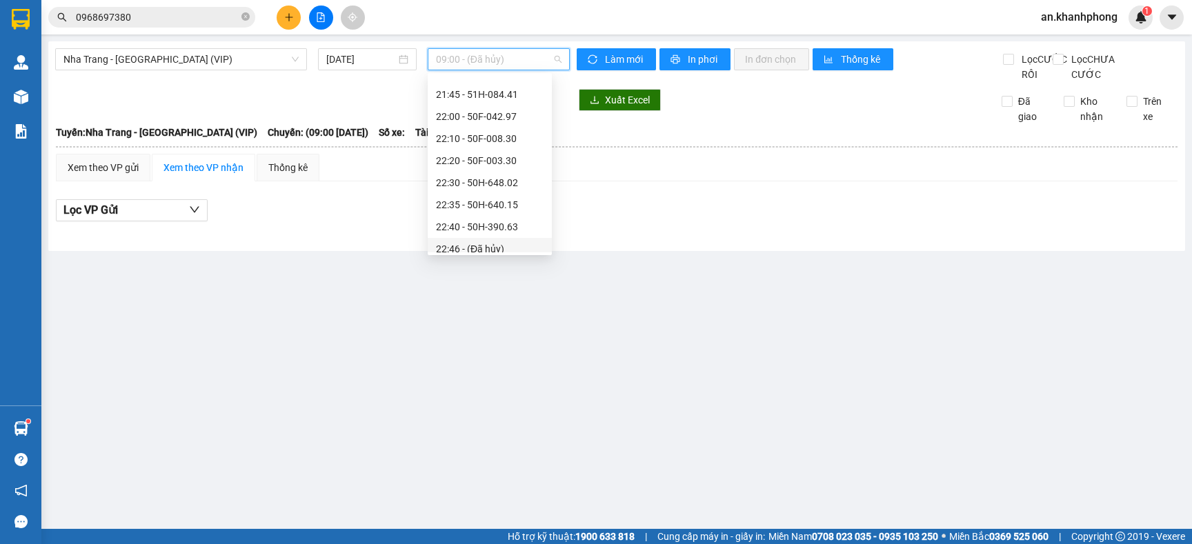
scroll to position [286, 0]
click at [491, 238] on div "23:10 - 50H-297.09" at bounding box center [490, 241] width 108 height 15
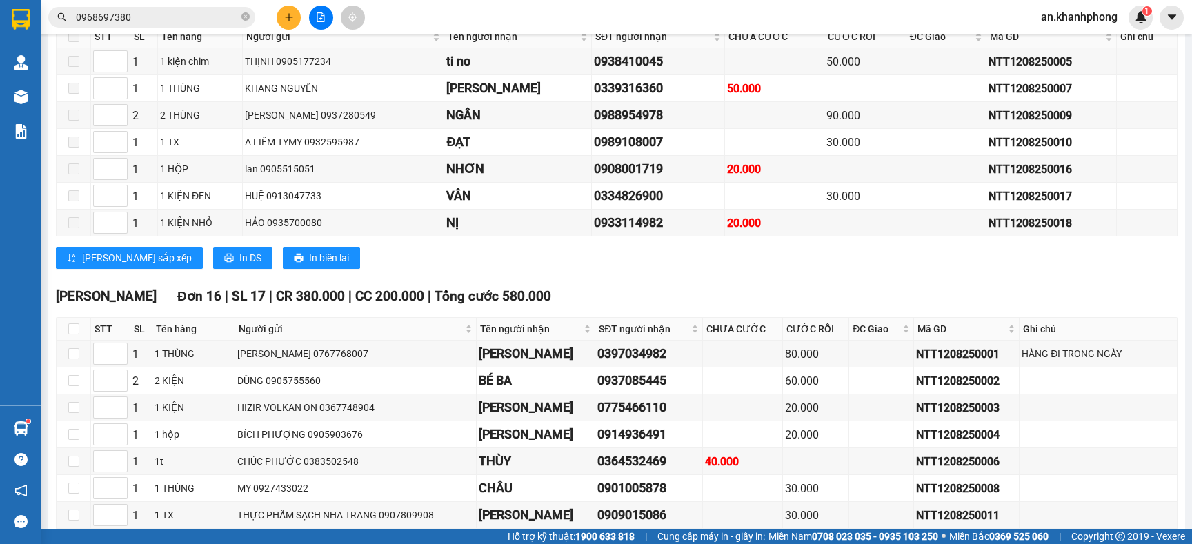
scroll to position [517, 0]
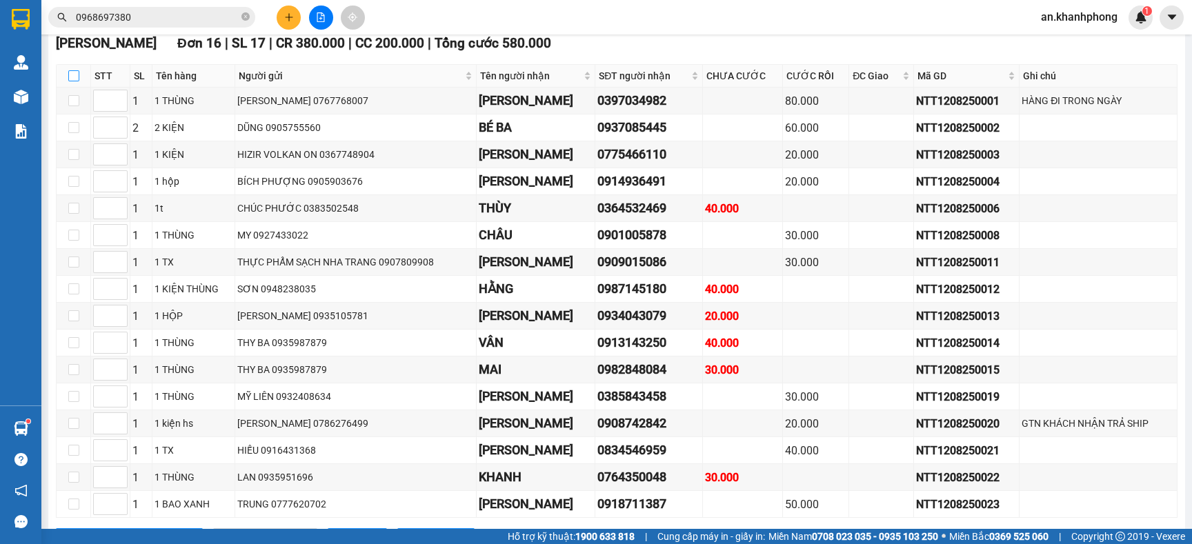
click at [73, 81] on input "checkbox" at bounding box center [73, 75] width 11 height 11
checkbox input "true"
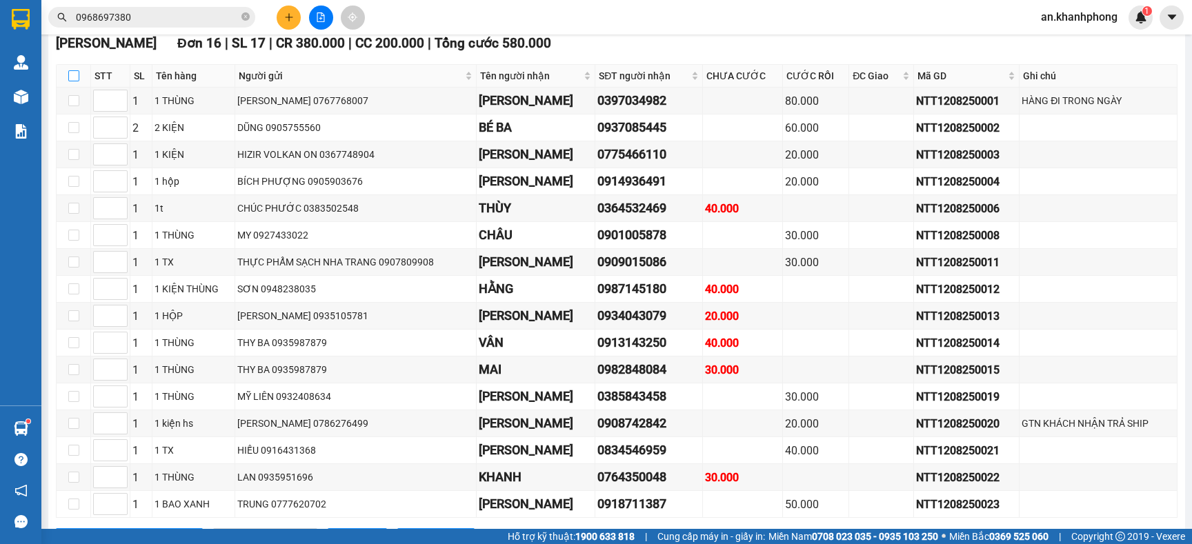
checkbox input "true"
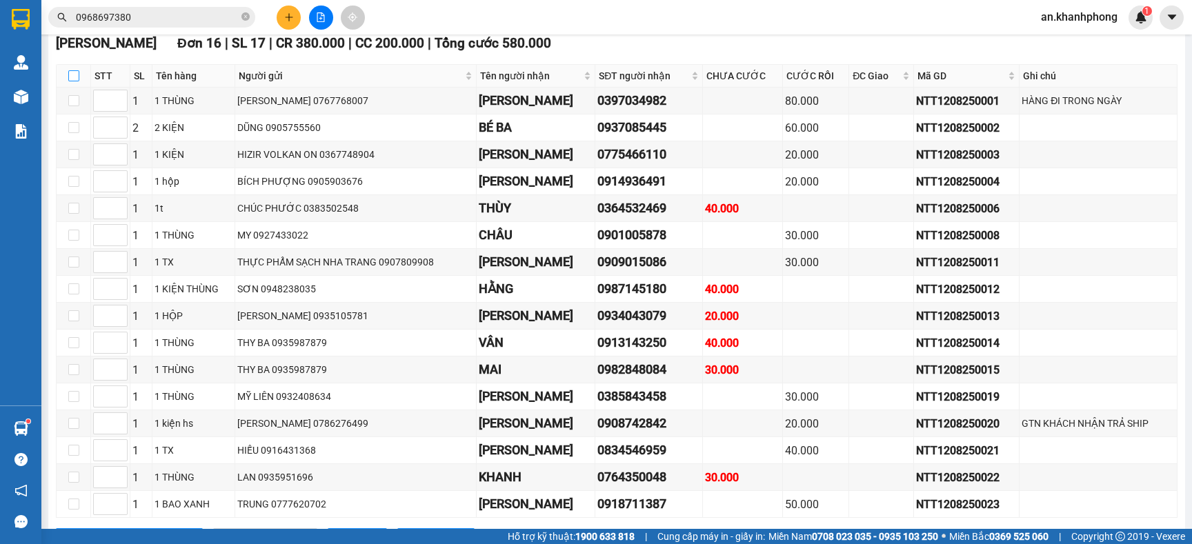
checkbox input "true"
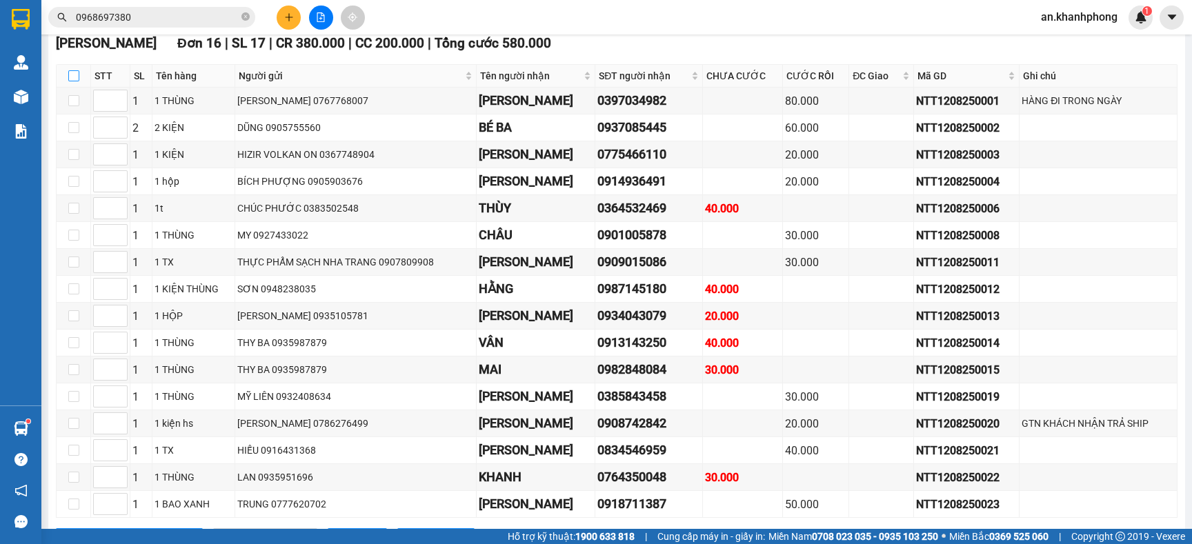
checkbox input "true"
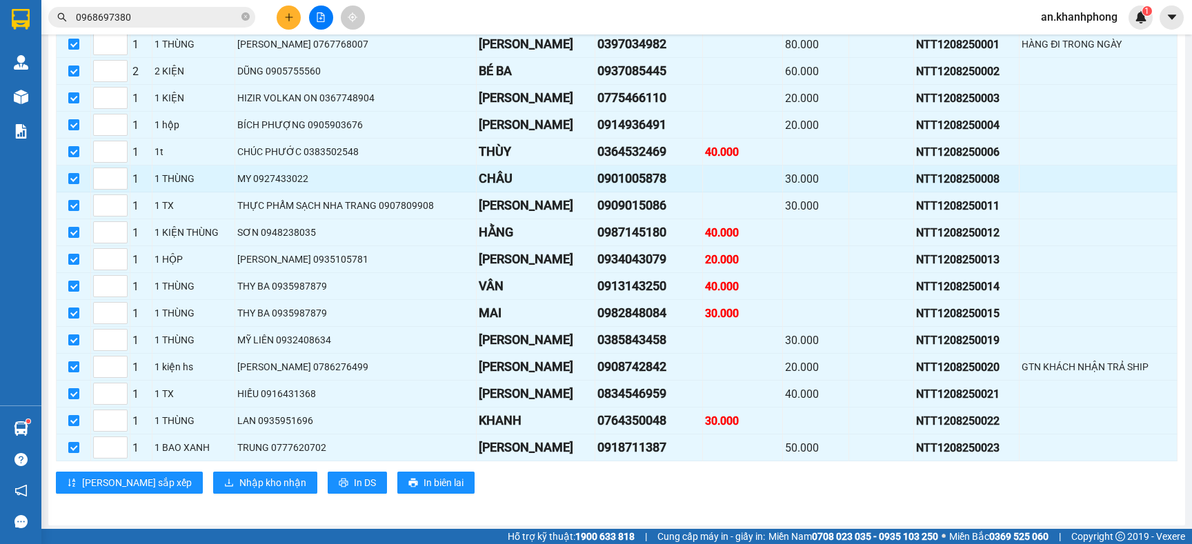
scroll to position [601, 0]
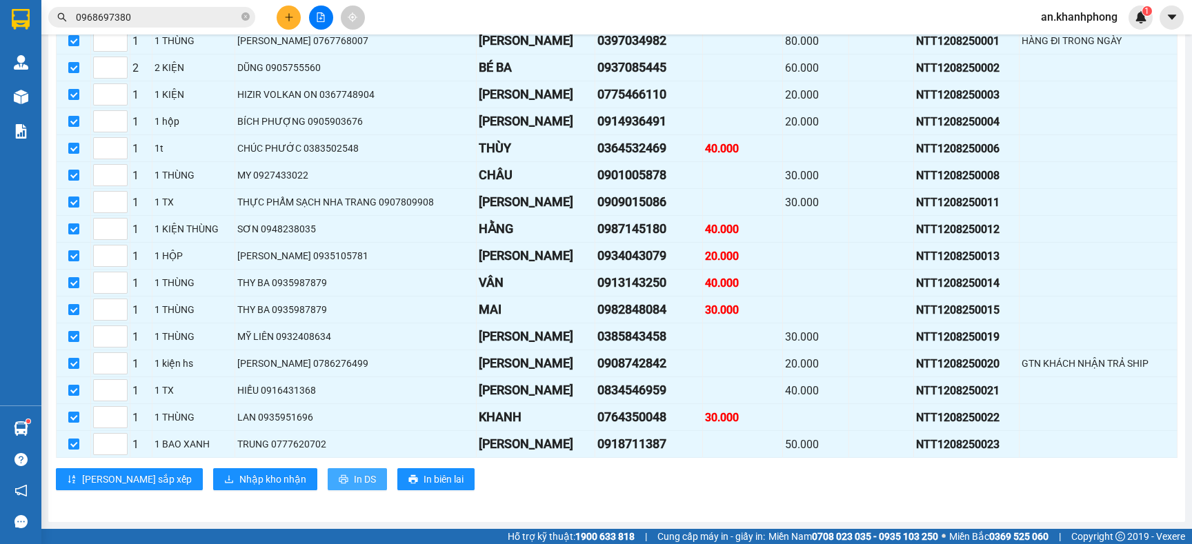
click at [354, 481] on span "In DS" at bounding box center [365, 479] width 22 height 15
click at [239, 481] on span "Nhập kho nhận" at bounding box center [272, 479] width 67 height 15
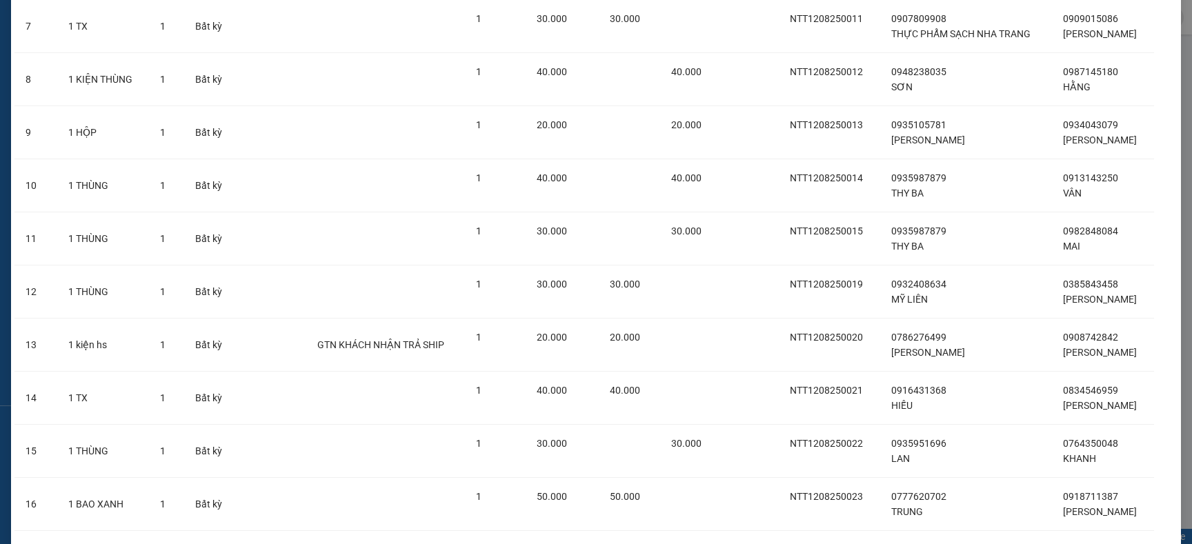
scroll to position [523, 0]
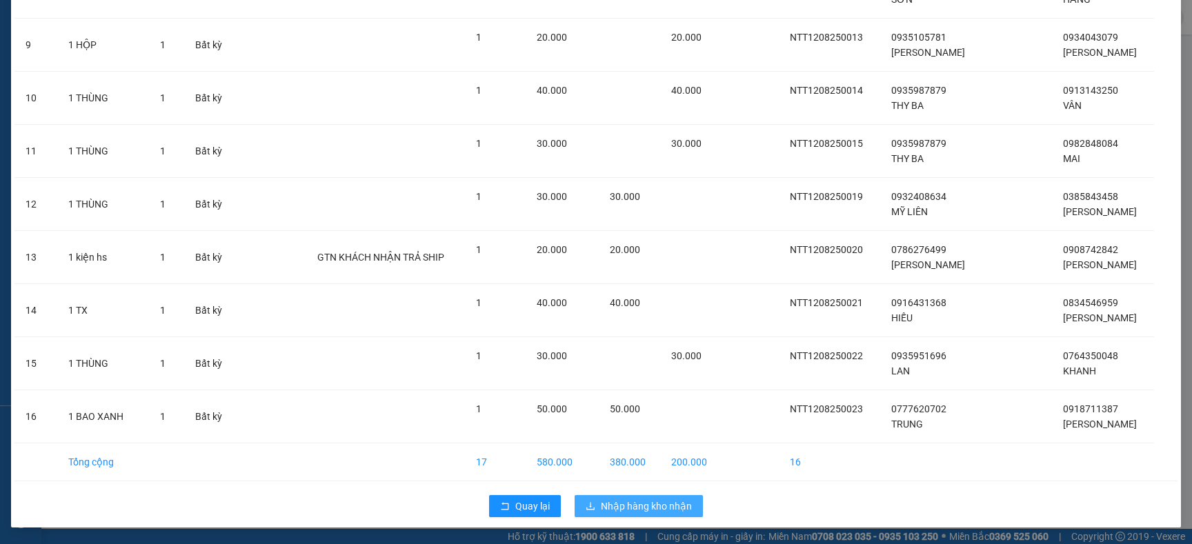
click at [624, 504] on span "Nhập hàng kho nhận" at bounding box center [646, 506] width 91 height 15
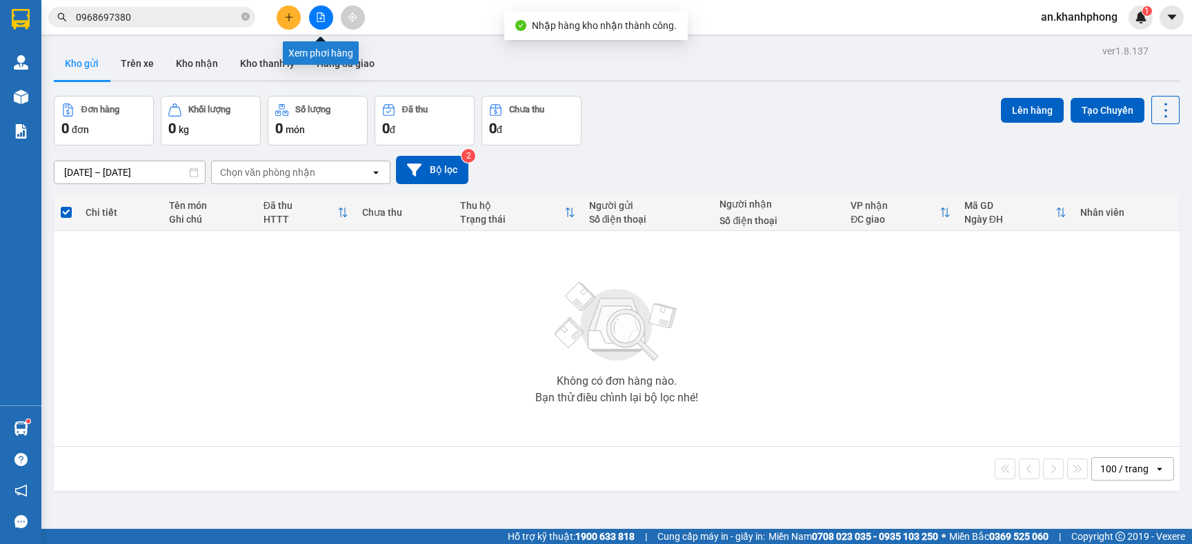
click at [324, 18] on icon "file-add" at bounding box center [321, 17] width 8 height 10
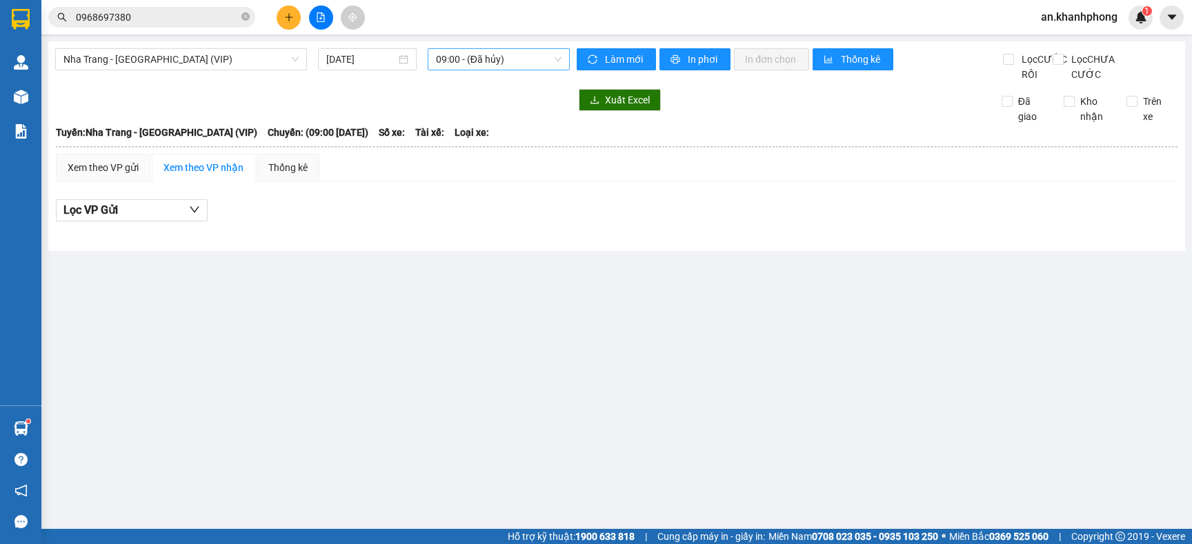
click at [541, 59] on span "09:00 - (Đã hủy)" at bounding box center [499, 59] width 126 height 21
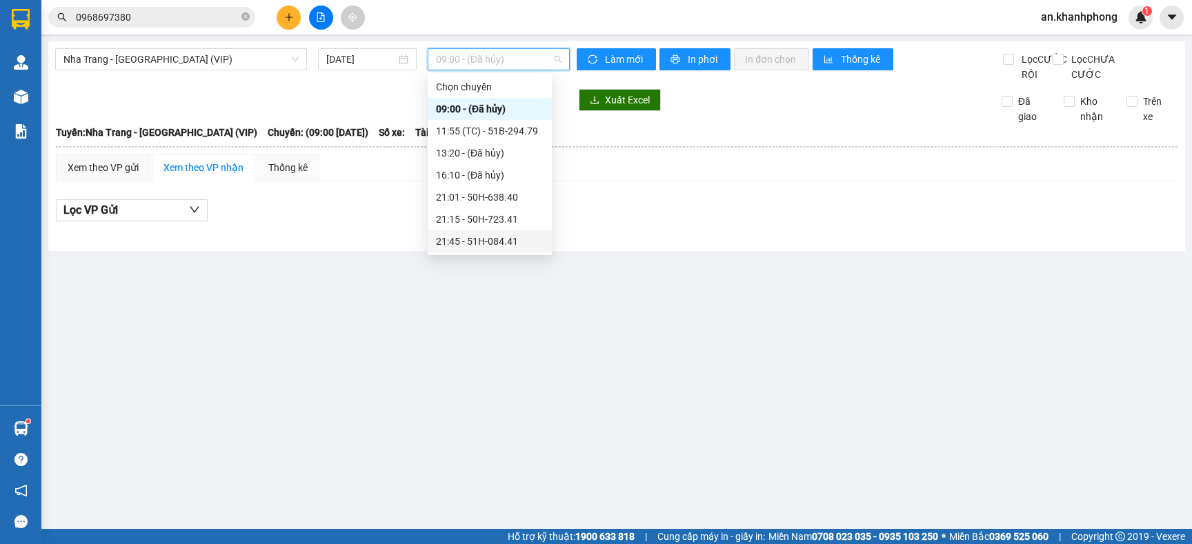
click at [475, 237] on div "21:45 - 51H-084.41" at bounding box center [490, 241] width 108 height 15
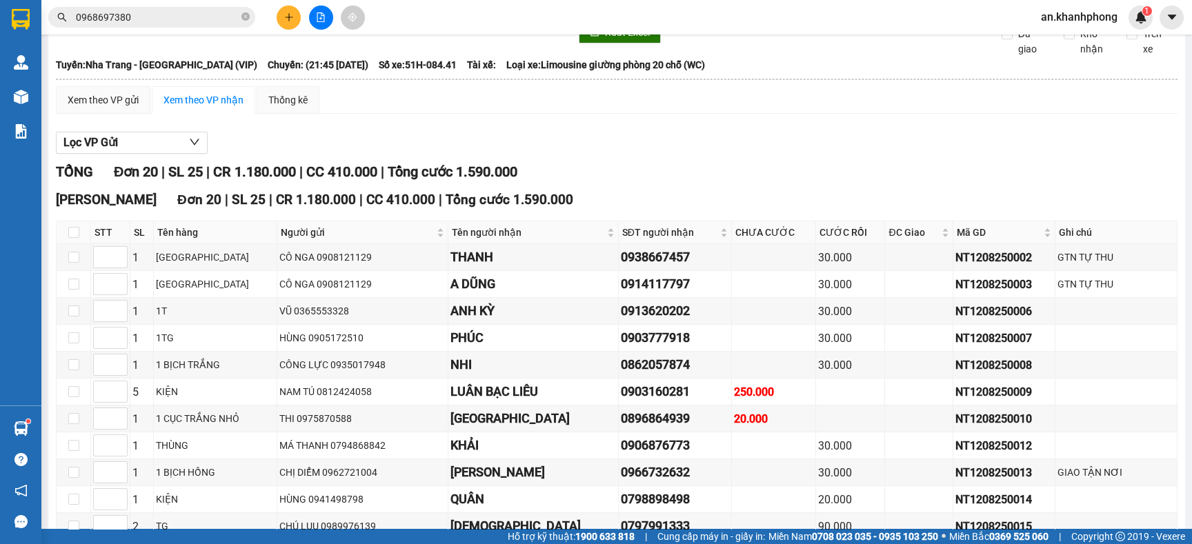
scroll to position [103, 0]
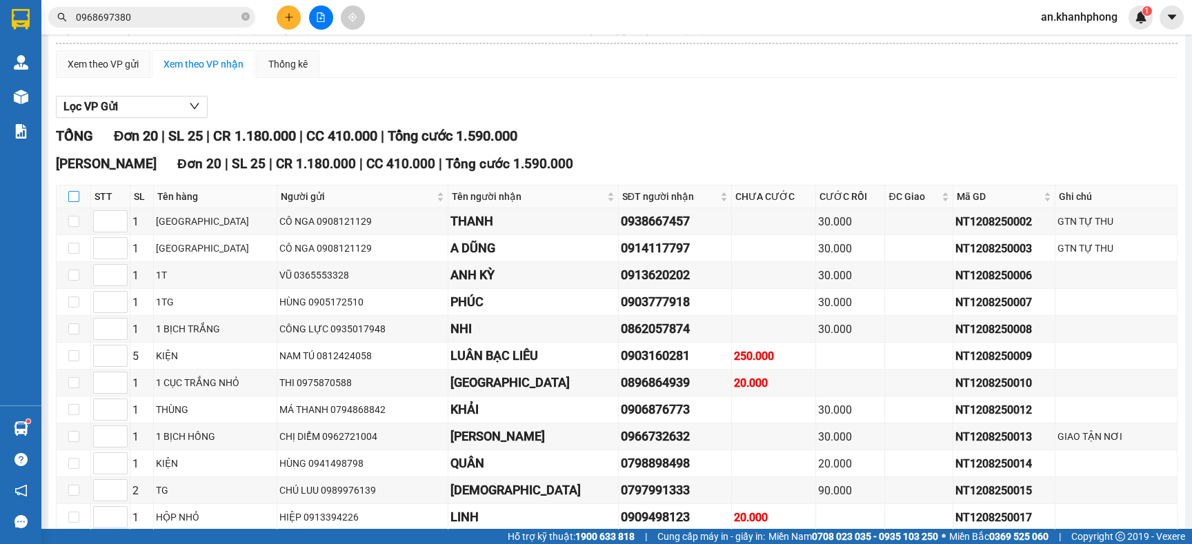
click at [74, 202] on input "checkbox" at bounding box center [73, 196] width 11 height 11
checkbox input "true"
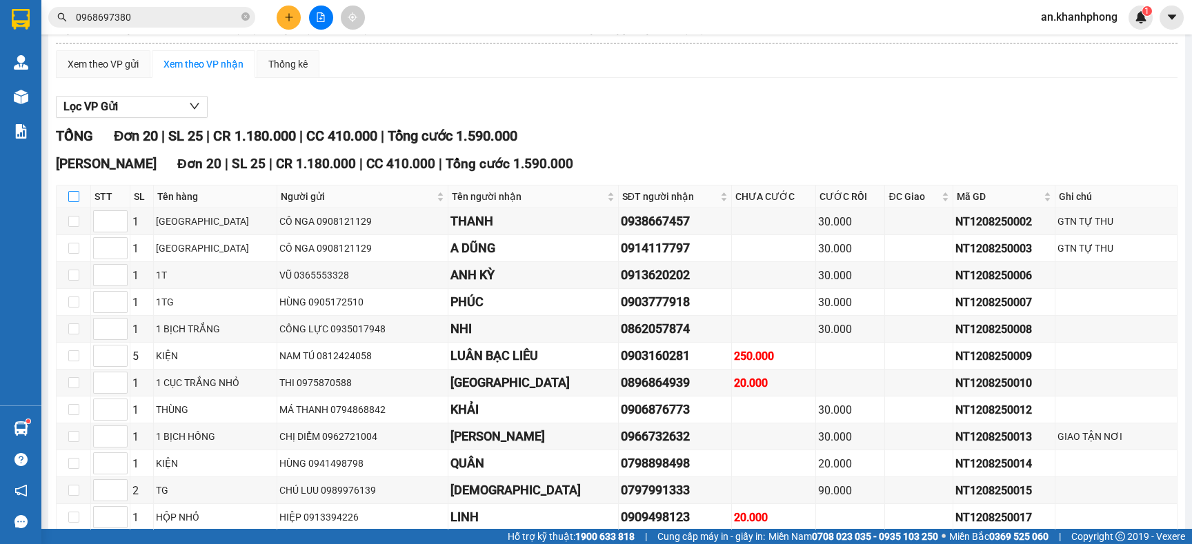
checkbox input "true"
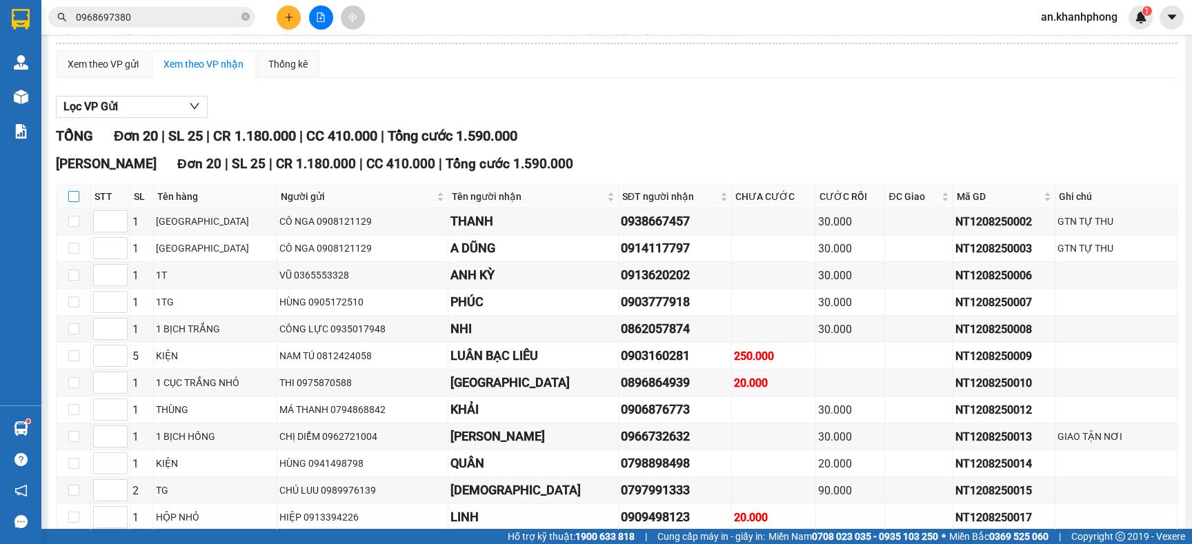
checkbox input "true"
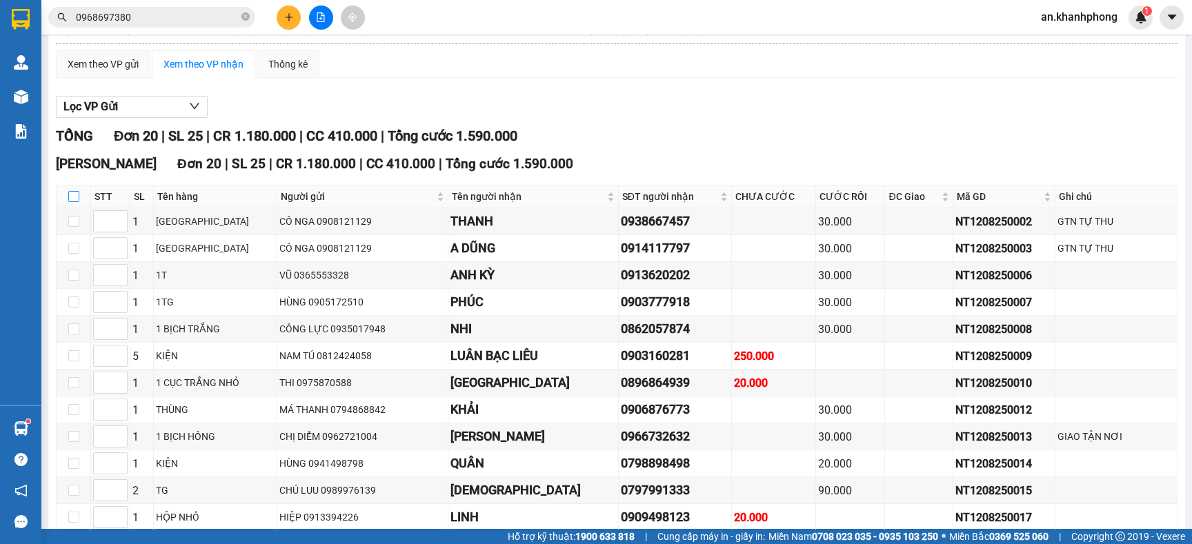
checkbox input "true"
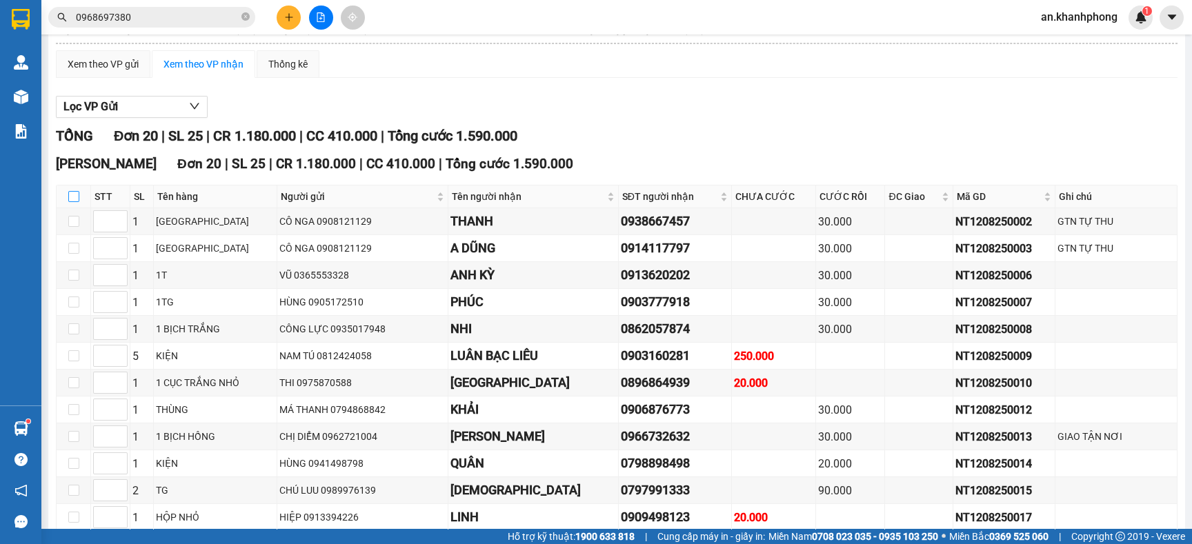
checkbox input "true"
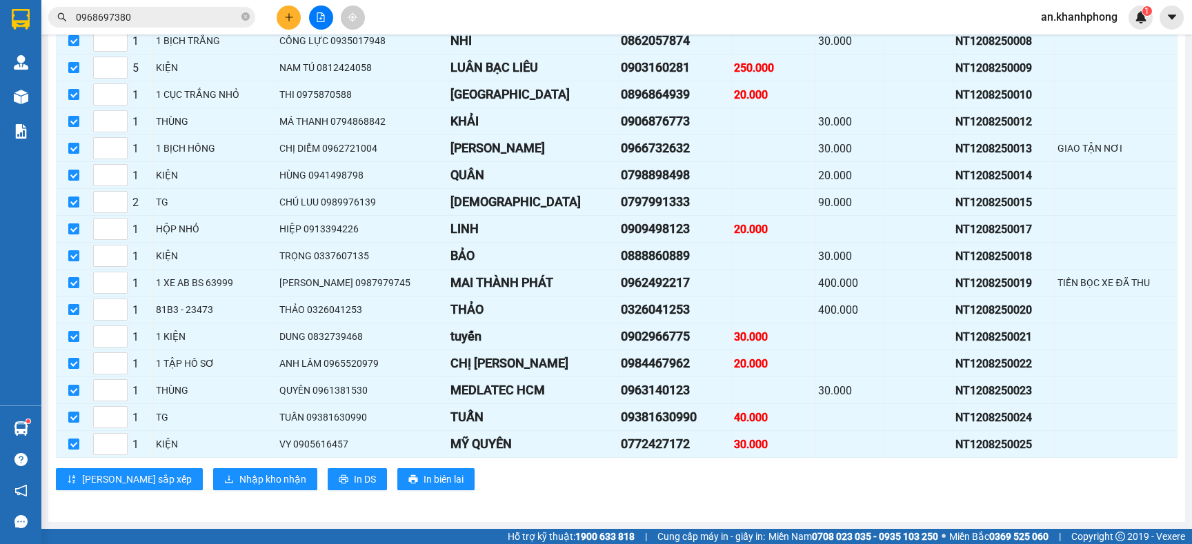
scroll to position [415, 0]
click at [354, 479] on span "In DS" at bounding box center [365, 479] width 22 height 15
click at [239, 481] on span "Nhập kho nhận" at bounding box center [272, 479] width 67 height 15
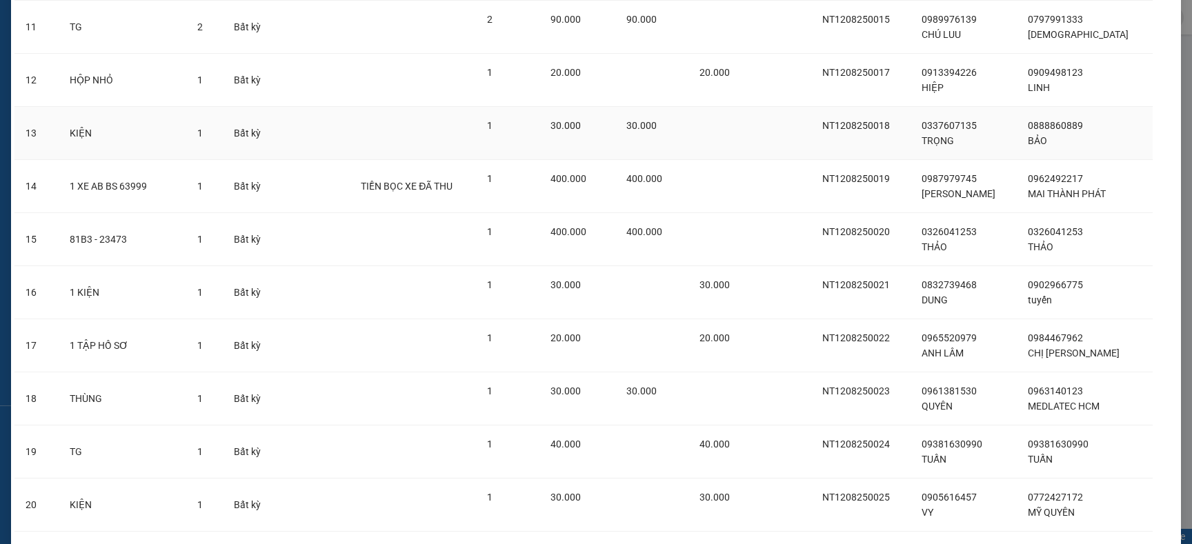
scroll to position [737, 0]
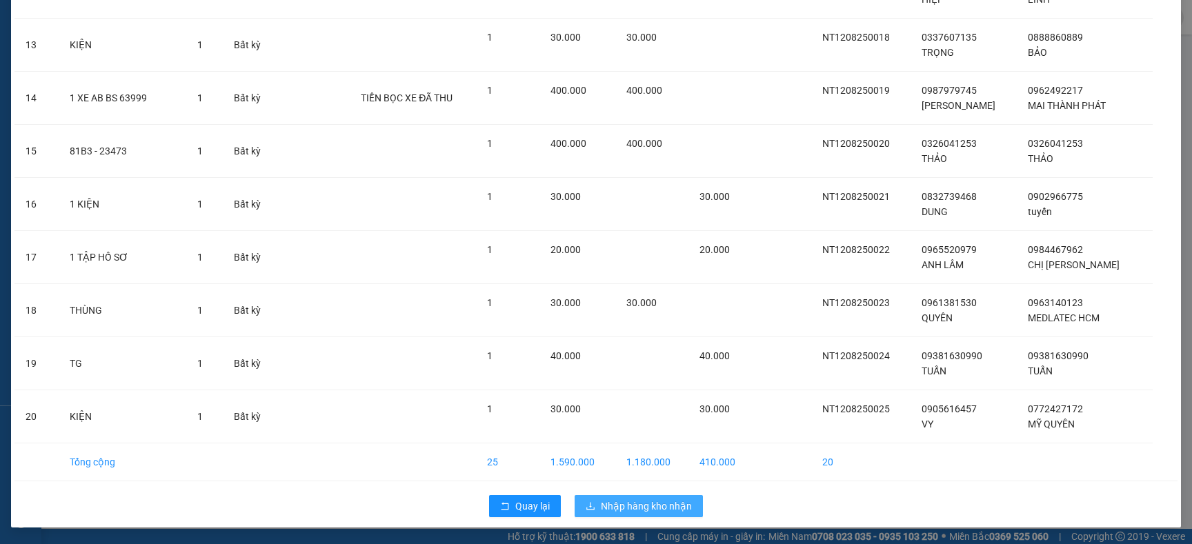
click at [621, 514] on span "Nhập hàng kho nhận" at bounding box center [646, 506] width 91 height 15
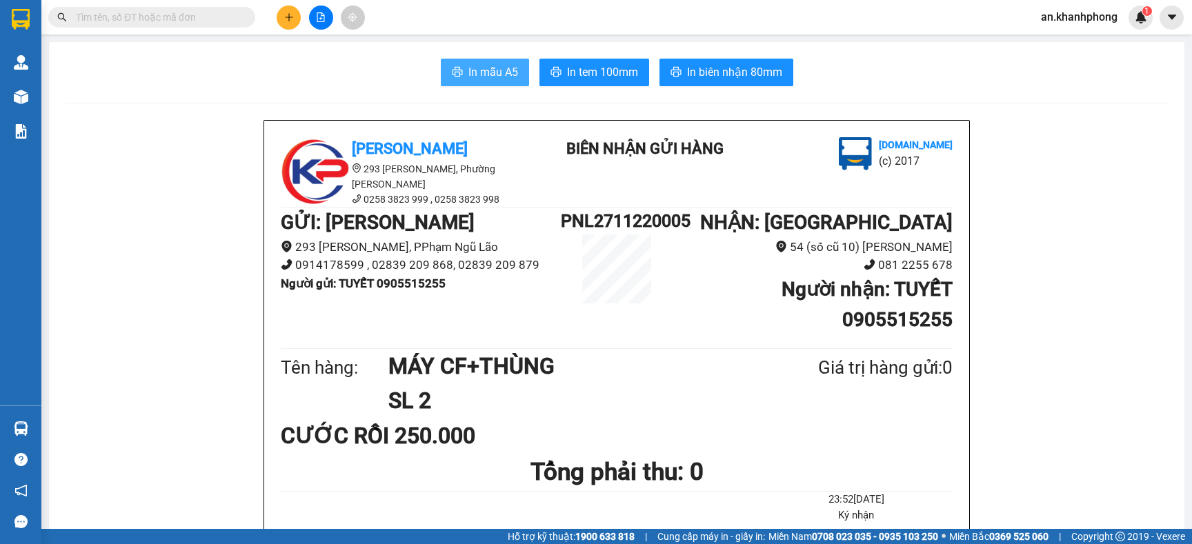
click at [470, 76] on span "In mẫu A5" at bounding box center [493, 71] width 50 height 17
click at [489, 68] on span "In mẫu A5" at bounding box center [493, 71] width 50 height 17
